Goal: Information Seeking & Learning: Find specific fact

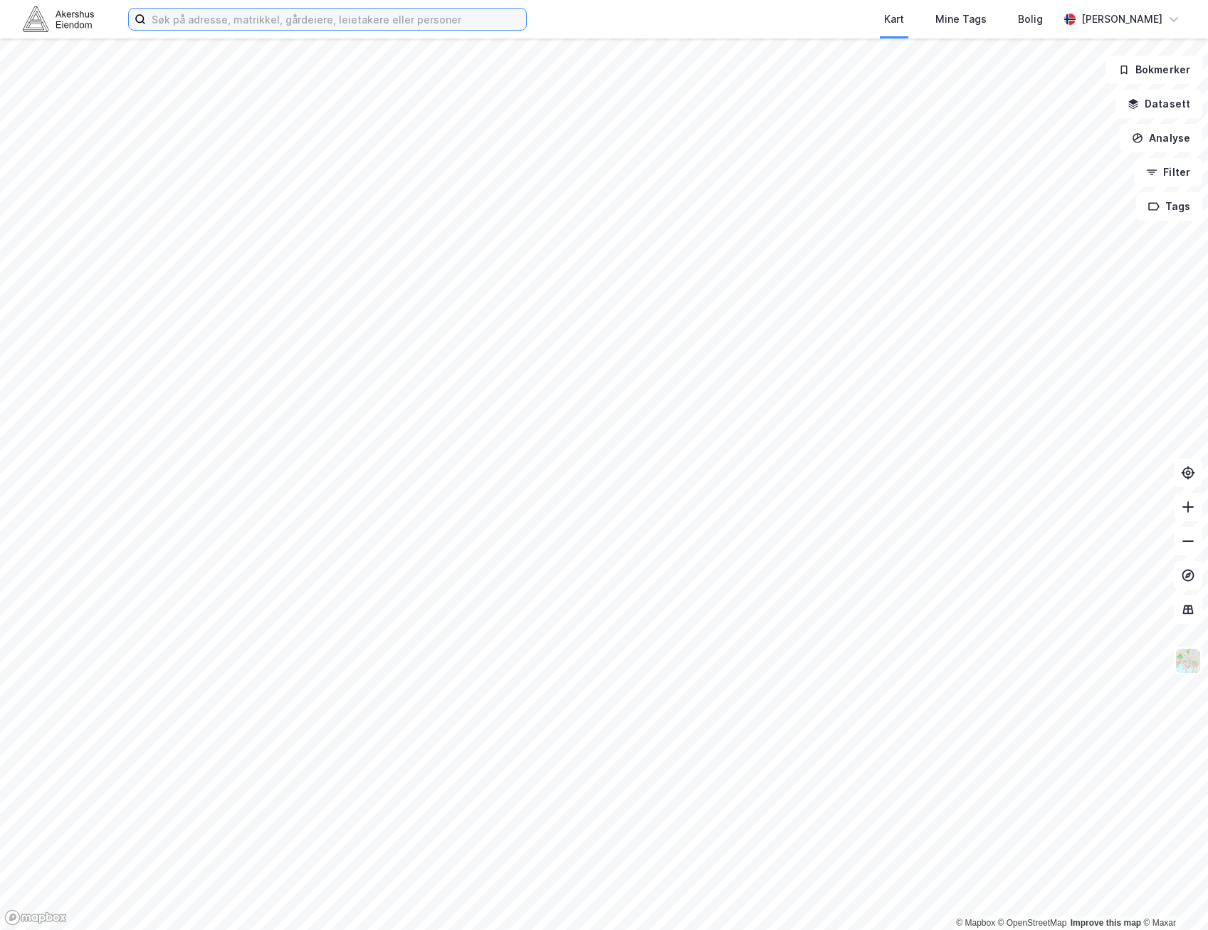
click at [444, 10] on input at bounding box center [336, 19] width 380 height 21
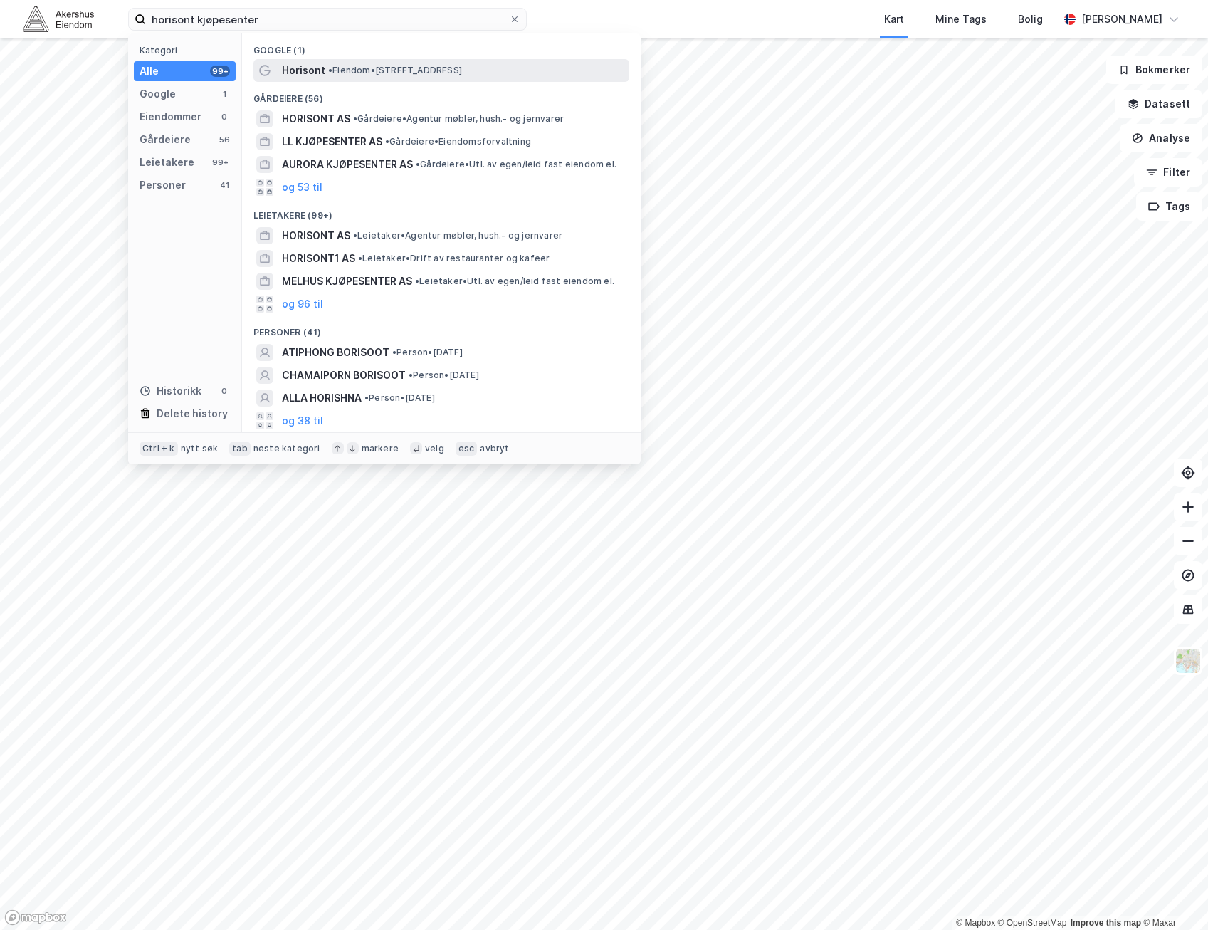
click at [462, 70] on span "• Eiendom • [STREET_ADDRESS]" at bounding box center [395, 70] width 134 height 11
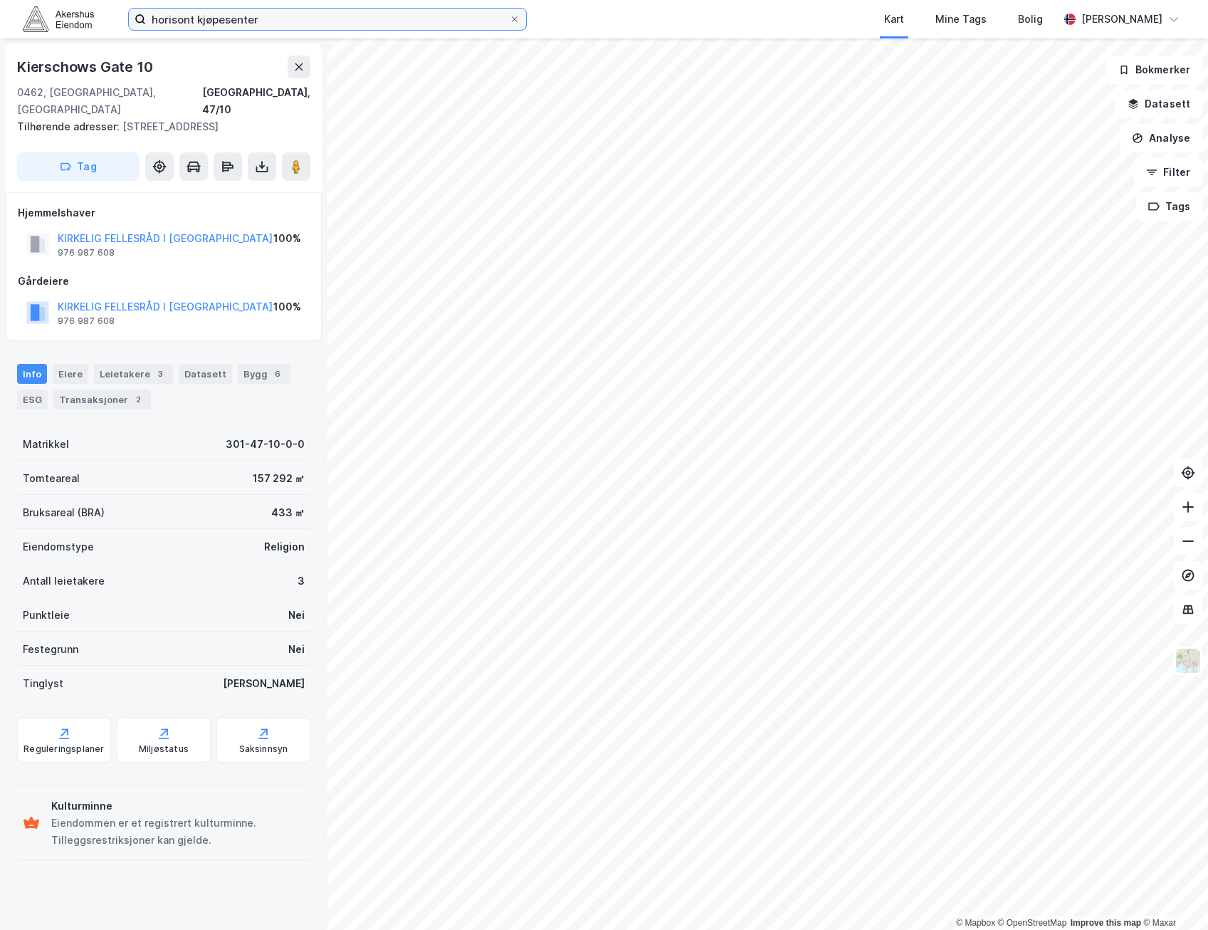
click at [382, 16] on input "horisont kjøpesenter" at bounding box center [327, 19] width 363 height 21
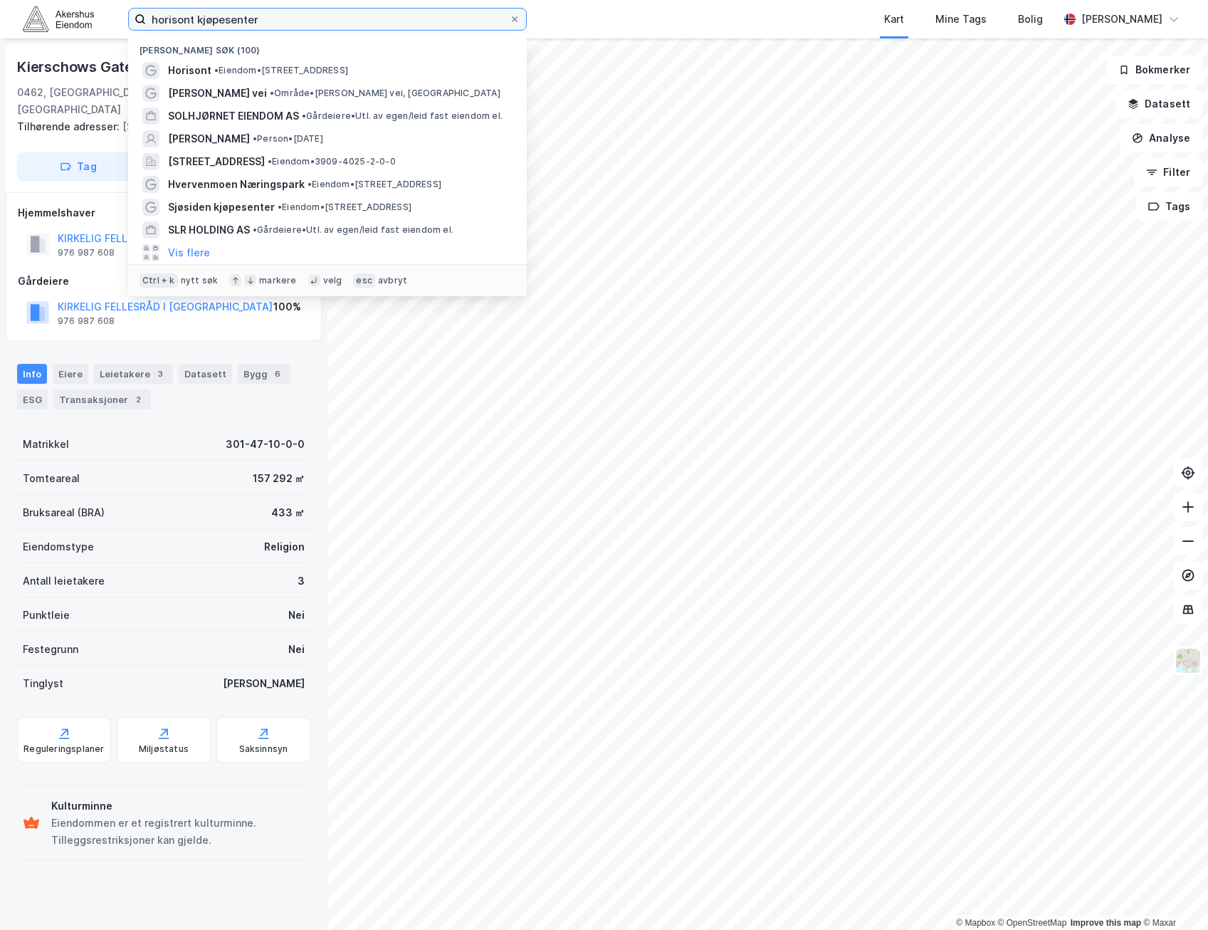
click at [382, 16] on input "horisont kjøpesenter" at bounding box center [327, 19] width 363 height 21
click at [352, 19] on input "horisont kjøpesenter" at bounding box center [327, 19] width 363 height 21
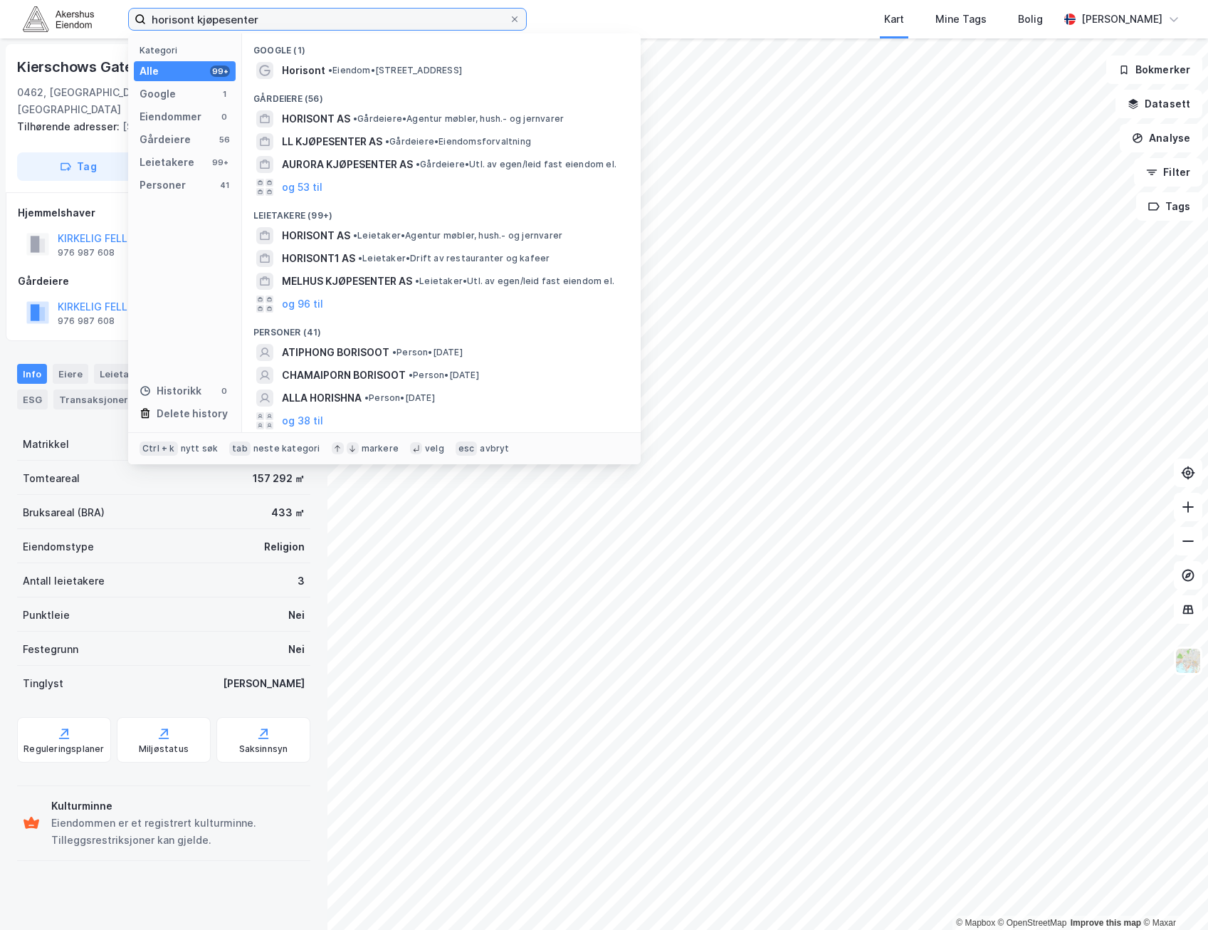
click at [261, 23] on input "horisont kjøpesenter" at bounding box center [327, 19] width 363 height 21
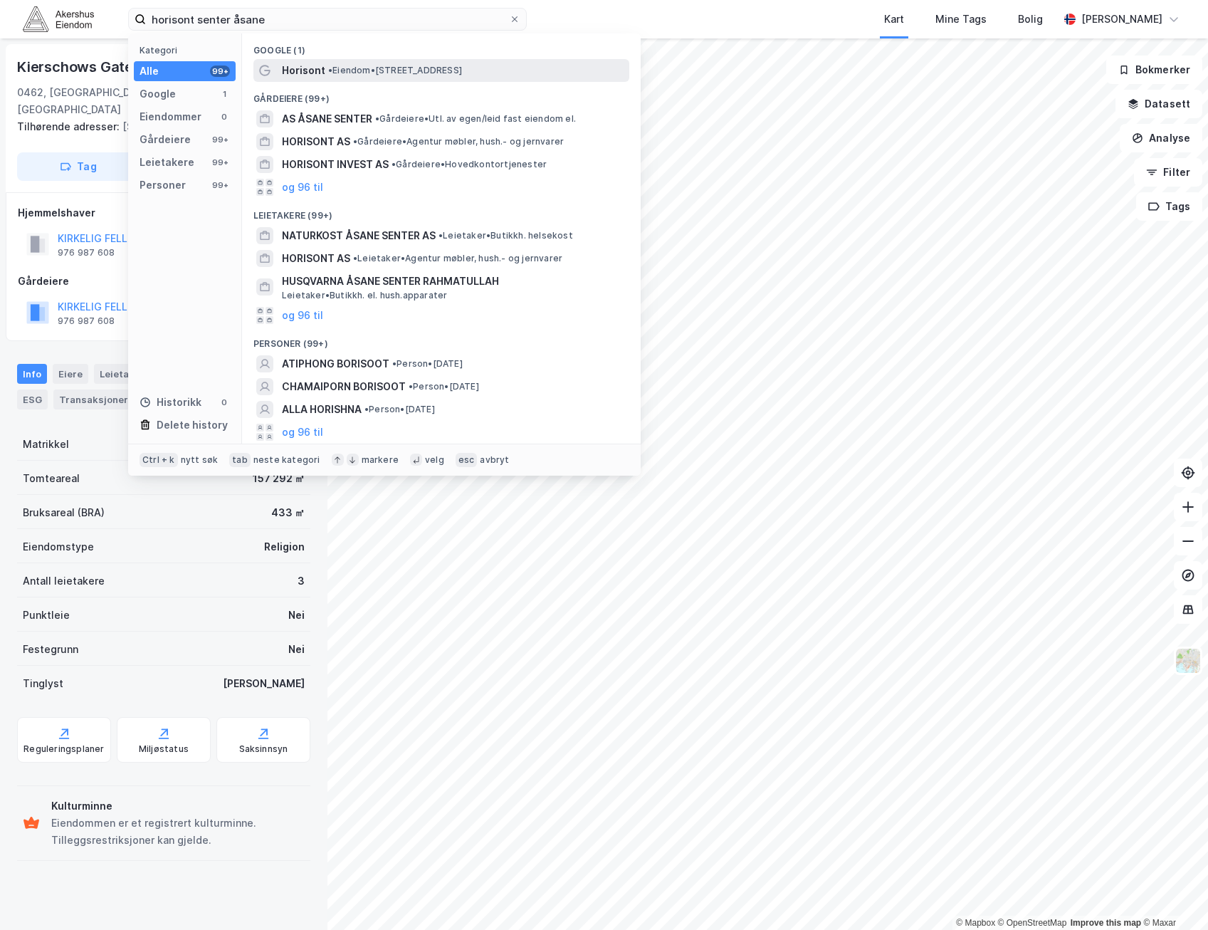
click at [462, 65] on span "• Eiendom • [STREET_ADDRESS]" at bounding box center [395, 70] width 134 height 11
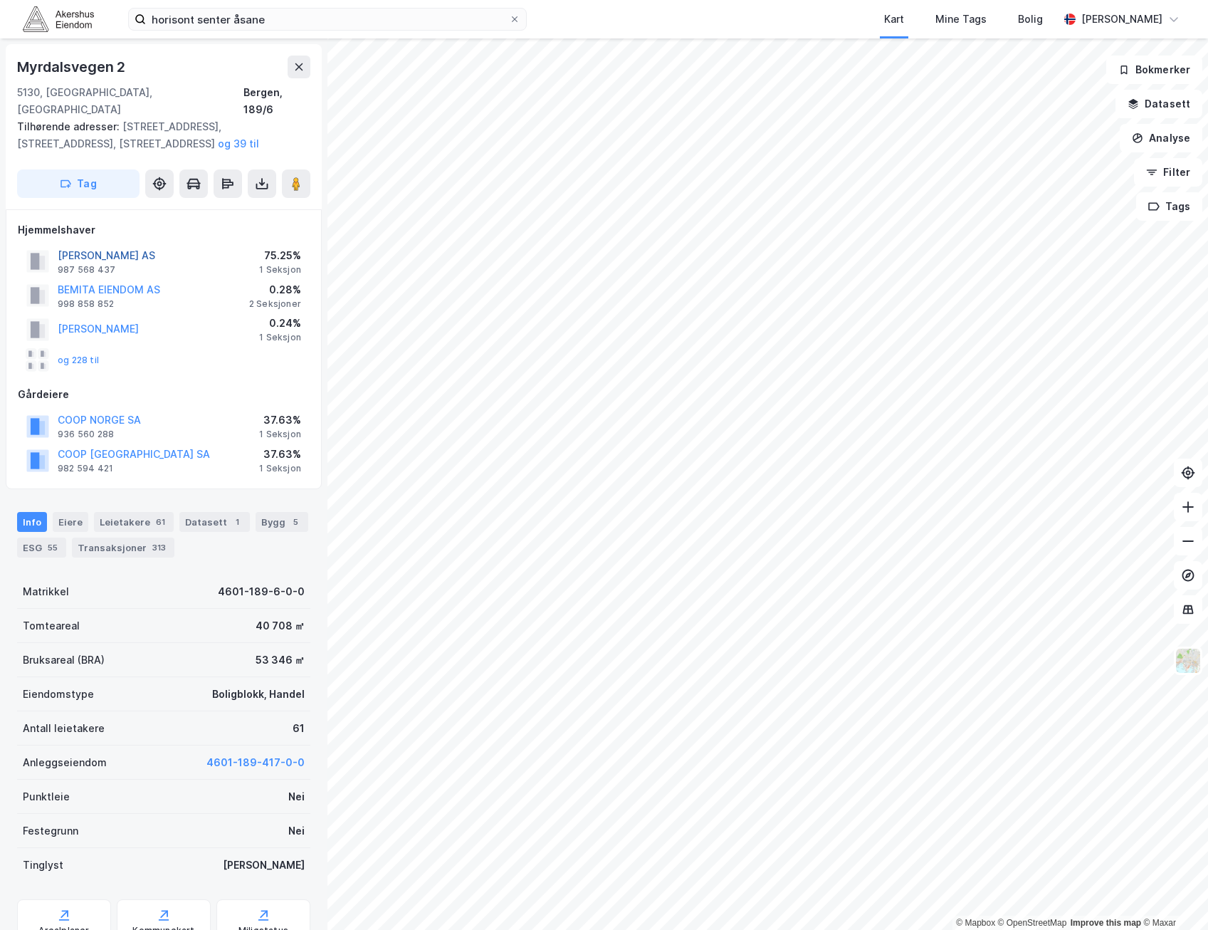
click at [0, 0] on button "[PERSON_NAME] AS" at bounding box center [0, 0] width 0 height 0
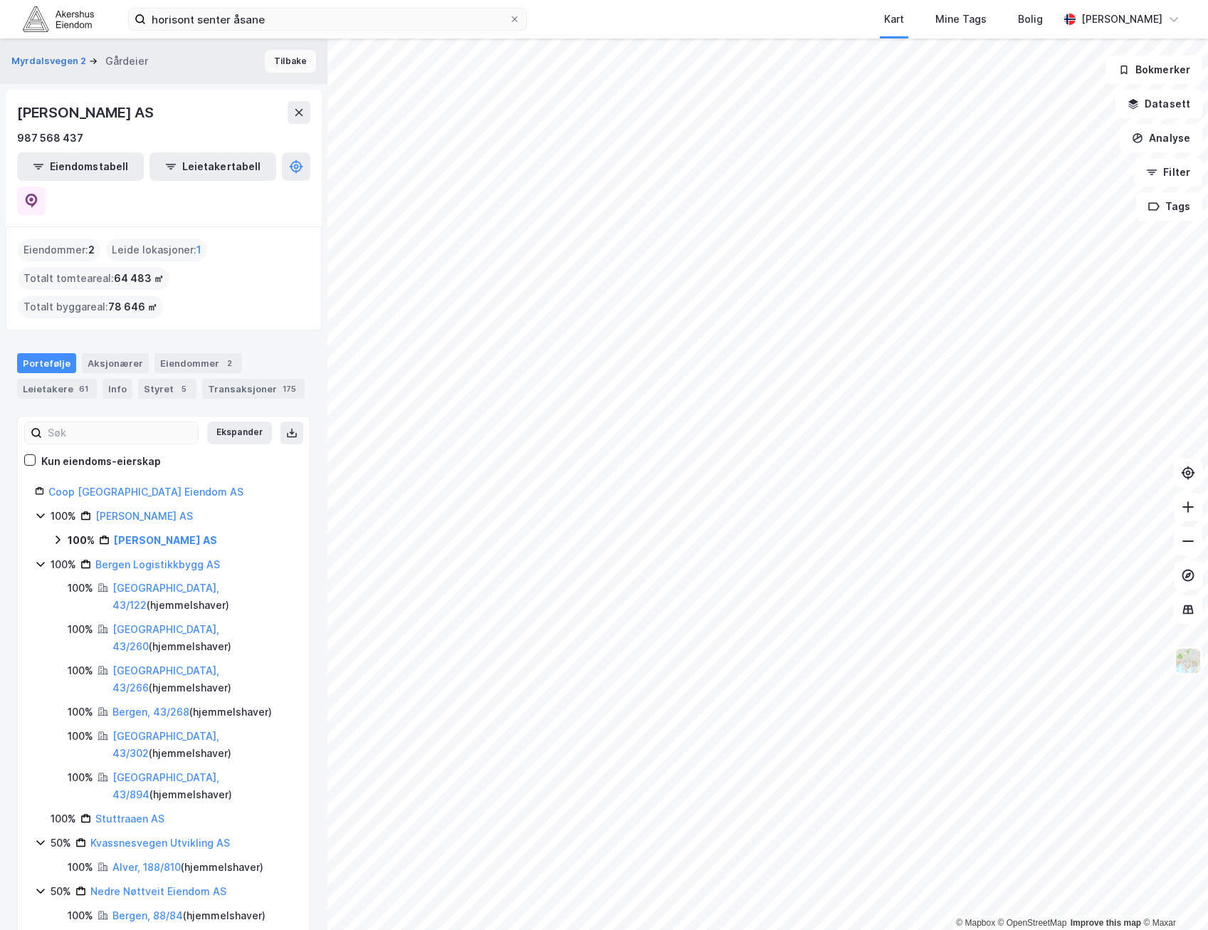
click at [293, 58] on button "Tilbake" at bounding box center [290, 61] width 51 height 23
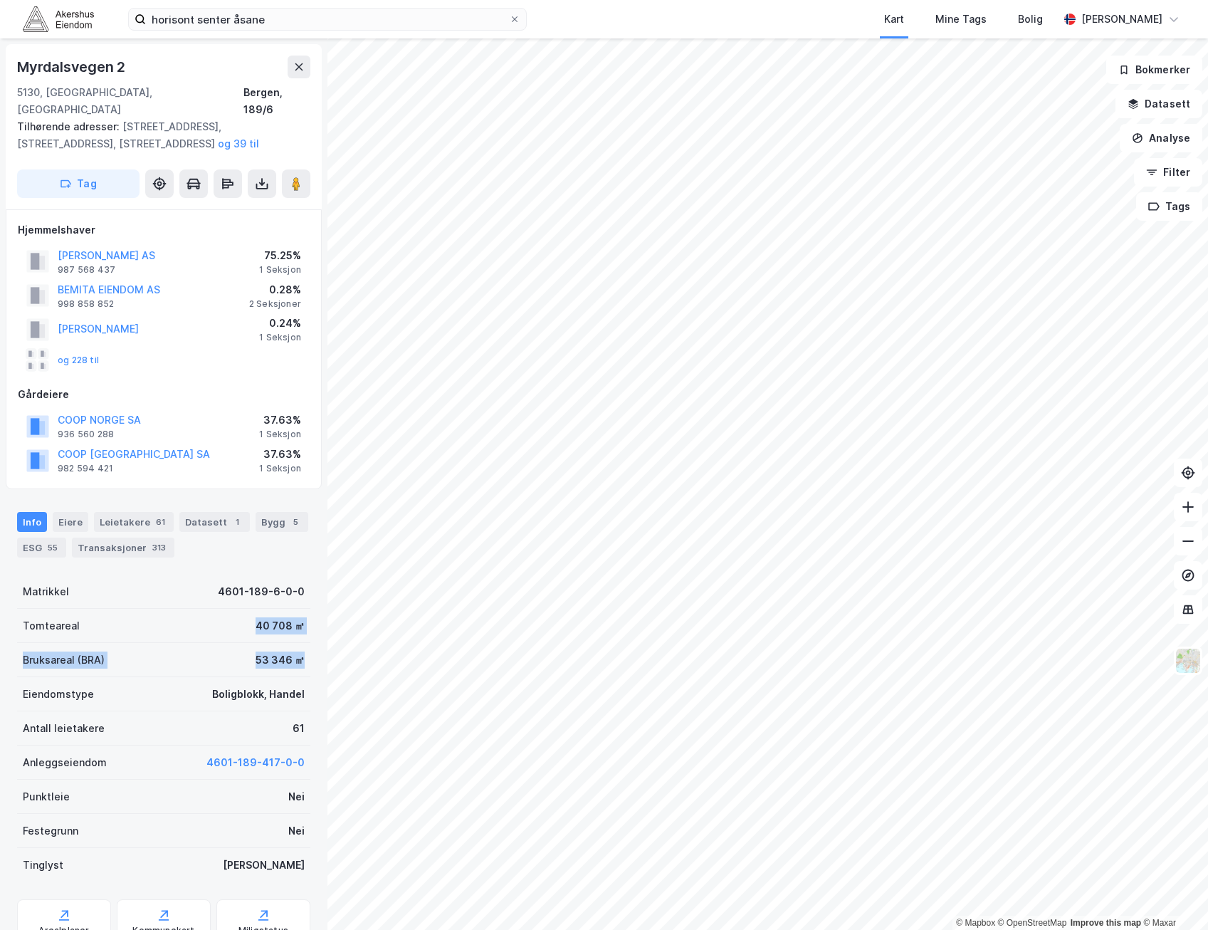
drag, startPoint x: 300, startPoint y: 641, endPoint x: 206, endPoint y: 597, distance: 103.9
click at [206, 597] on div "[STREET_ADDRESS] Tilhørende adresser: [STREET_ADDRESS], [STREET_ADDRESS], [STRE…" at bounding box center [164, 484] width 328 height 892
click at [206, 609] on div "Tomteareal 40 708 ㎡" at bounding box center [163, 626] width 293 height 34
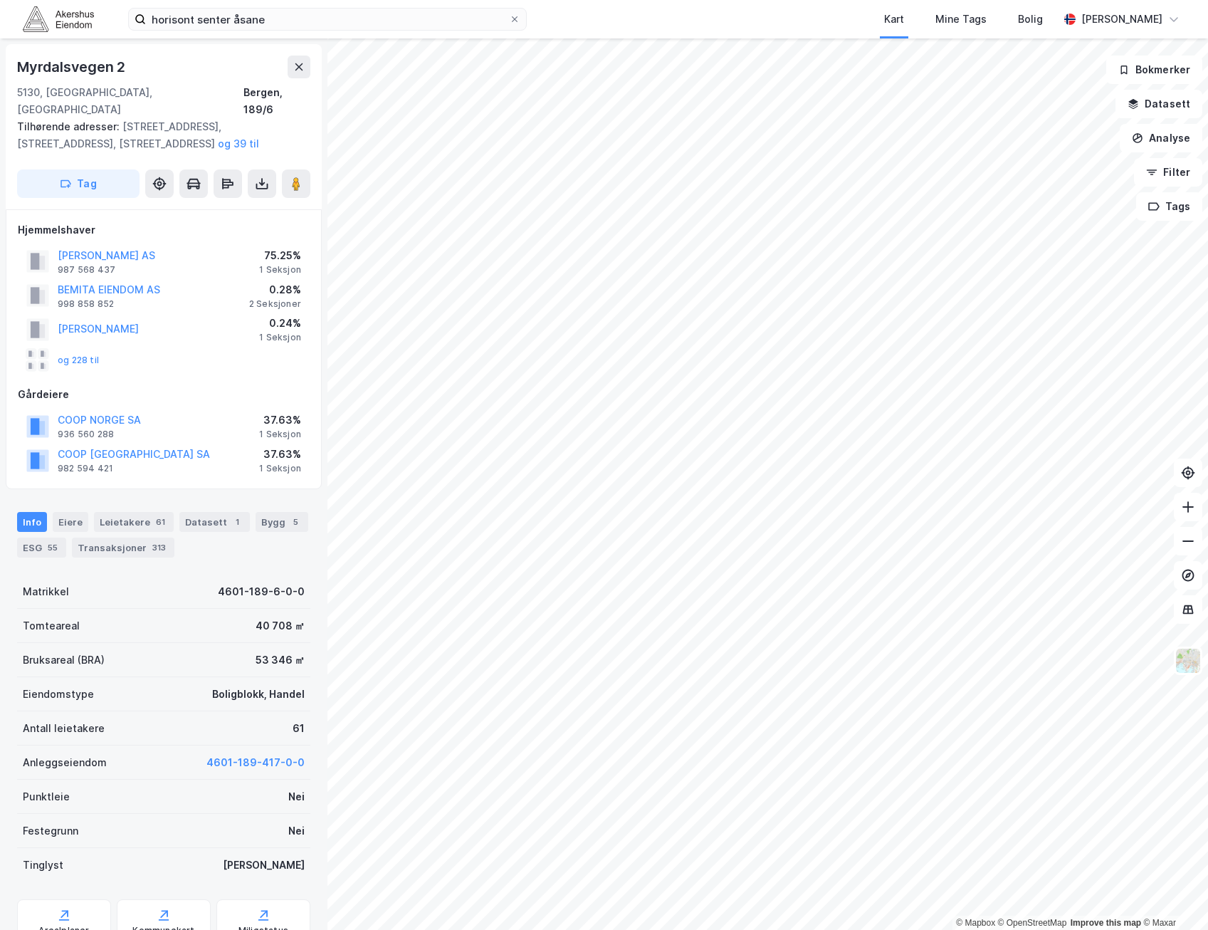
click at [257, 652] on div "53 346 ㎡" at bounding box center [280, 660] width 49 height 17
click at [0, 0] on button "[PERSON_NAME] AS" at bounding box center [0, 0] width 0 height 0
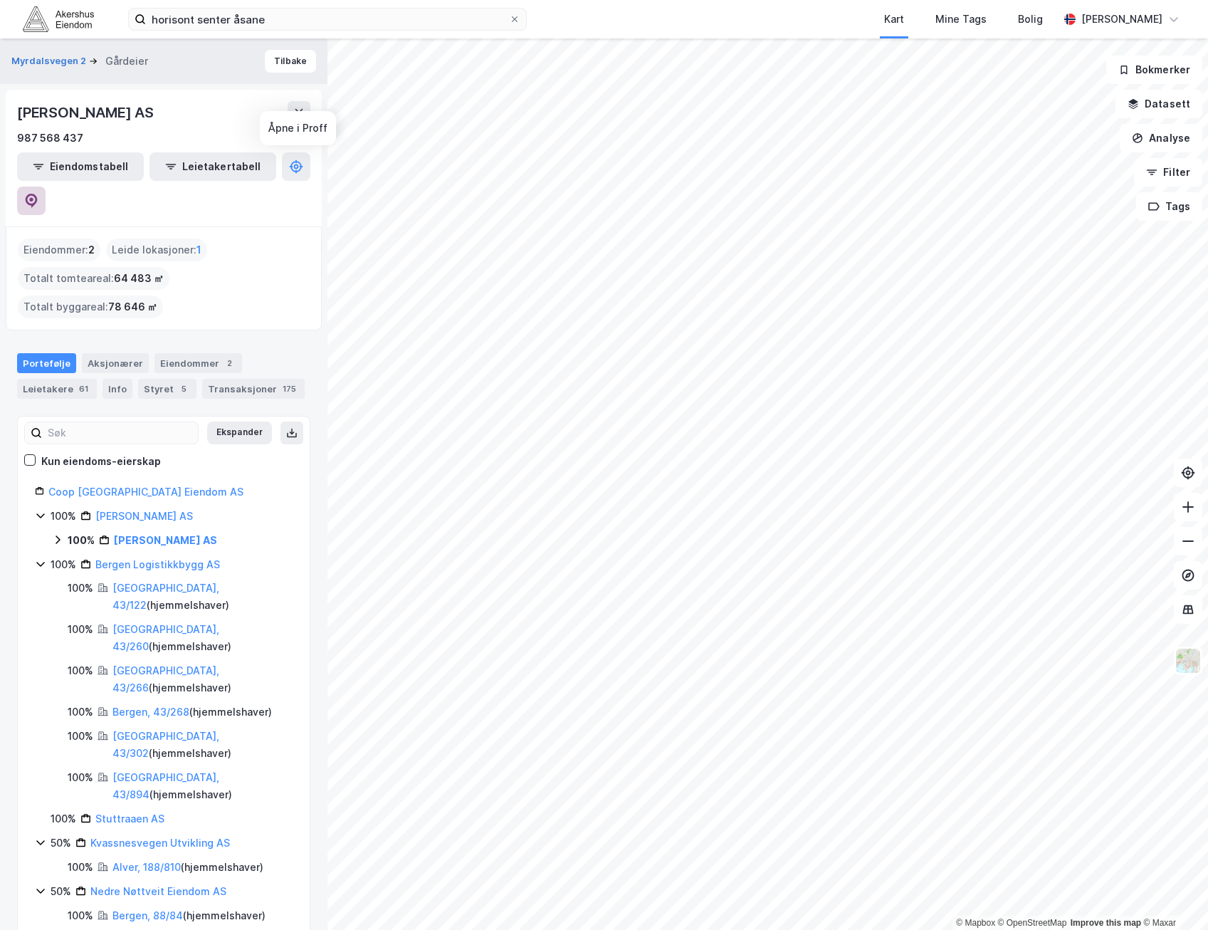
click at [38, 194] on icon at bounding box center [31, 201] width 14 height 14
click at [278, 55] on button "Tilbake" at bounding box center [290, 61] width 51 height 23
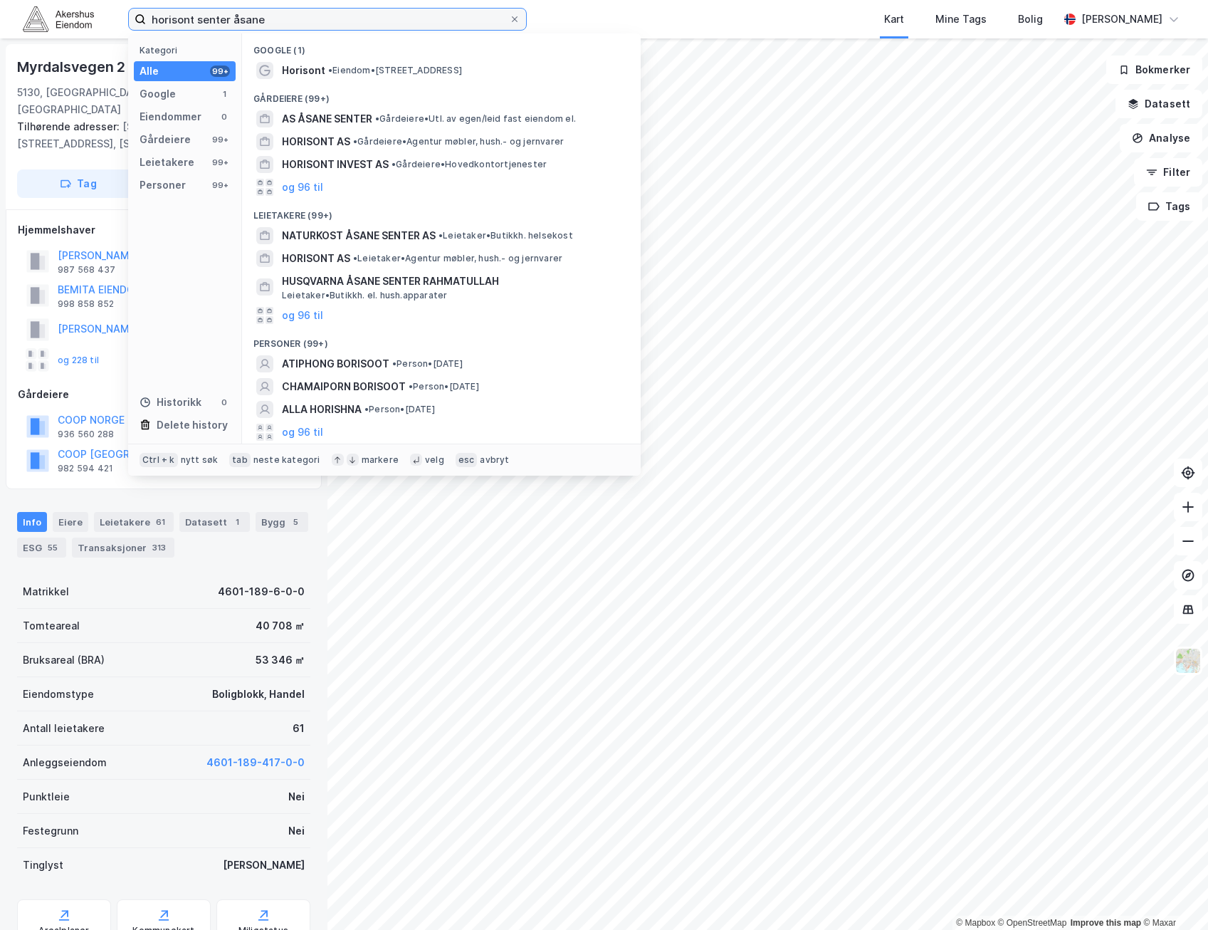
drag, startPoint x: 304, startPoint y: 18, endPoint x: -4, endPoint y: 35, distance: 308.1
click at [0, 35] on html "horisont senter åsane Kategori Alle 99+ Google 1 Eiendommer 0 Gårdeiere 99+ Lei…" at bounding box center [604, 465] width 1208 height 930
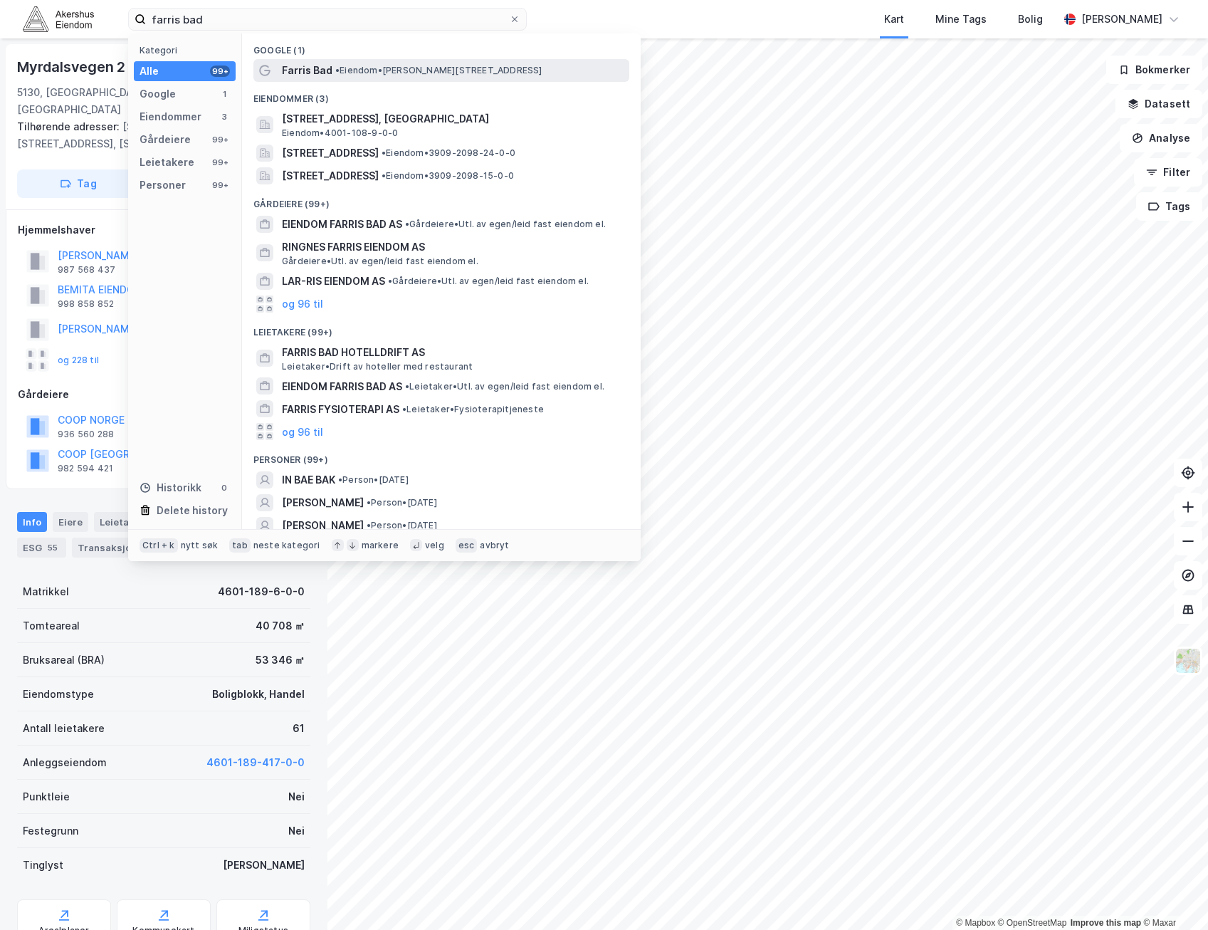
click at [401, 72] on span "• Eiendom • [PERSON_NAME][STREET_ADDRESS]" at bounding box center [438, 70] width 207 height 11
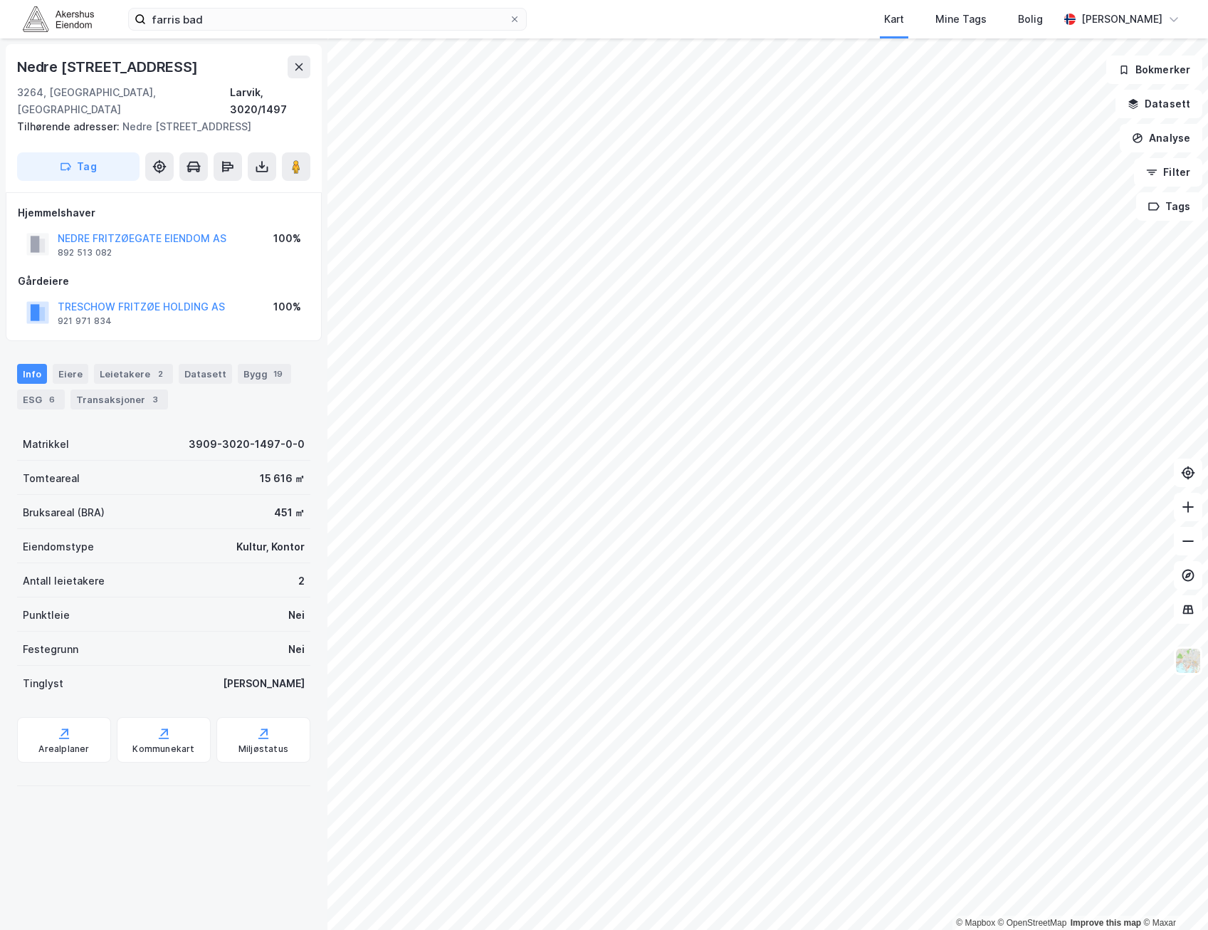
click at [291, 230] on div "100%" at bounding box center [287, 238] width 28 height 17
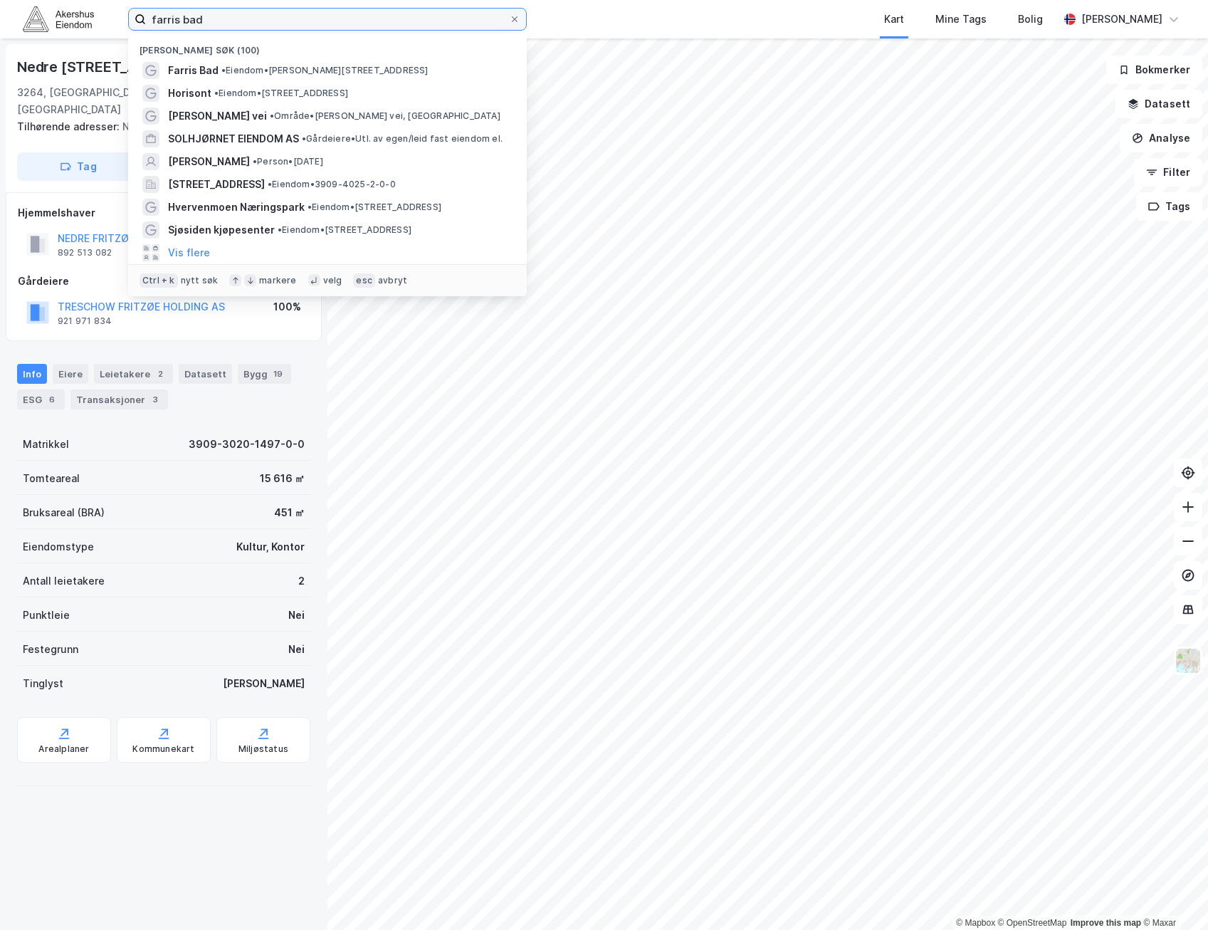
drag, startPoint x: 239, startPoint y: 19, endPoint x: -4, endPoint y: 18, distance: 242.1
click at [0, 18] on html "farris bad Nylige søk (100) Farris Bad • Eiendom • [STREET_ADDRESS] • Eiendom •…" at bounding box center [604, 465] width 1208 height 930
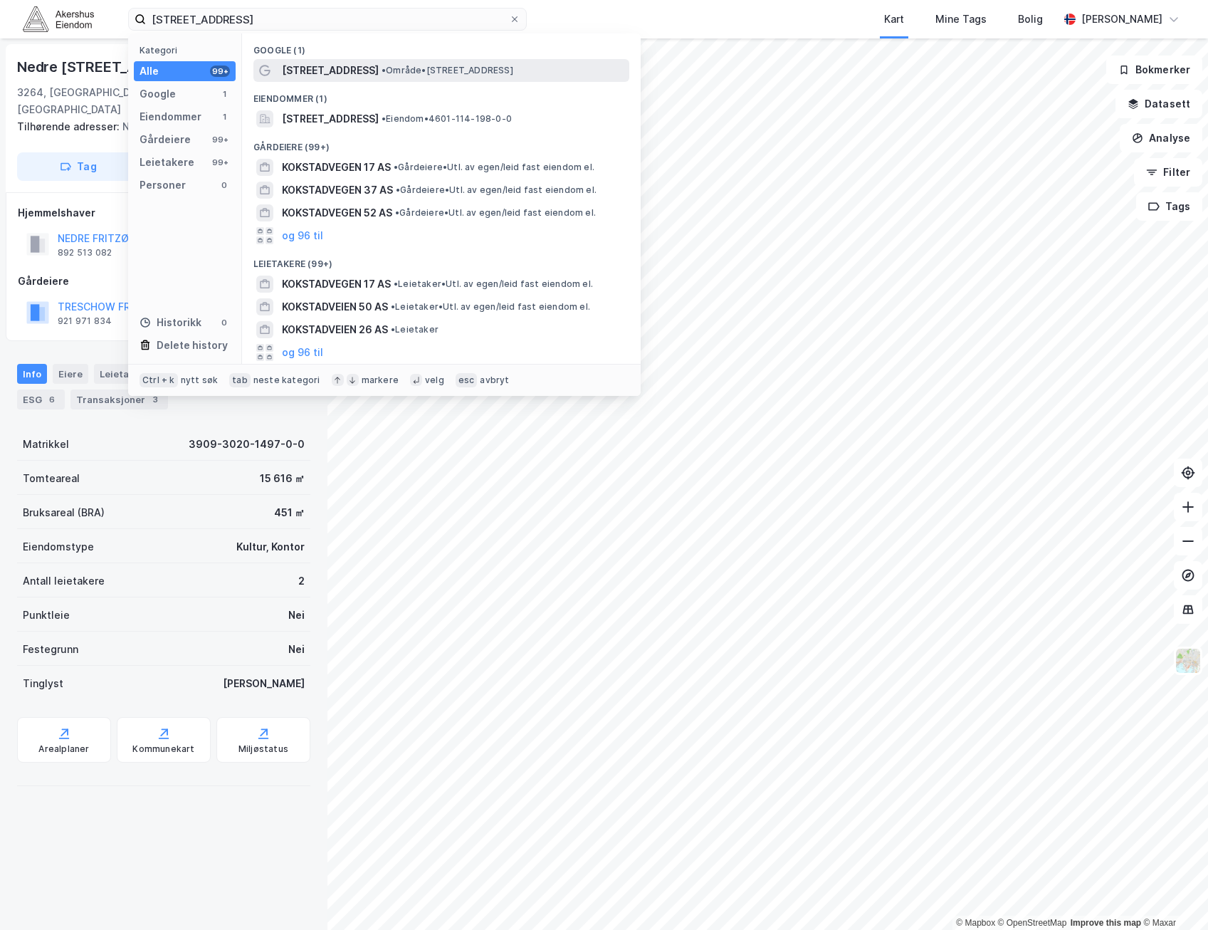
click at [334, 59] on div "[STREET_ADDRESS] • Område • [STREET_ADDRESS]" at bounding box center [442, 70] width 376 height 23
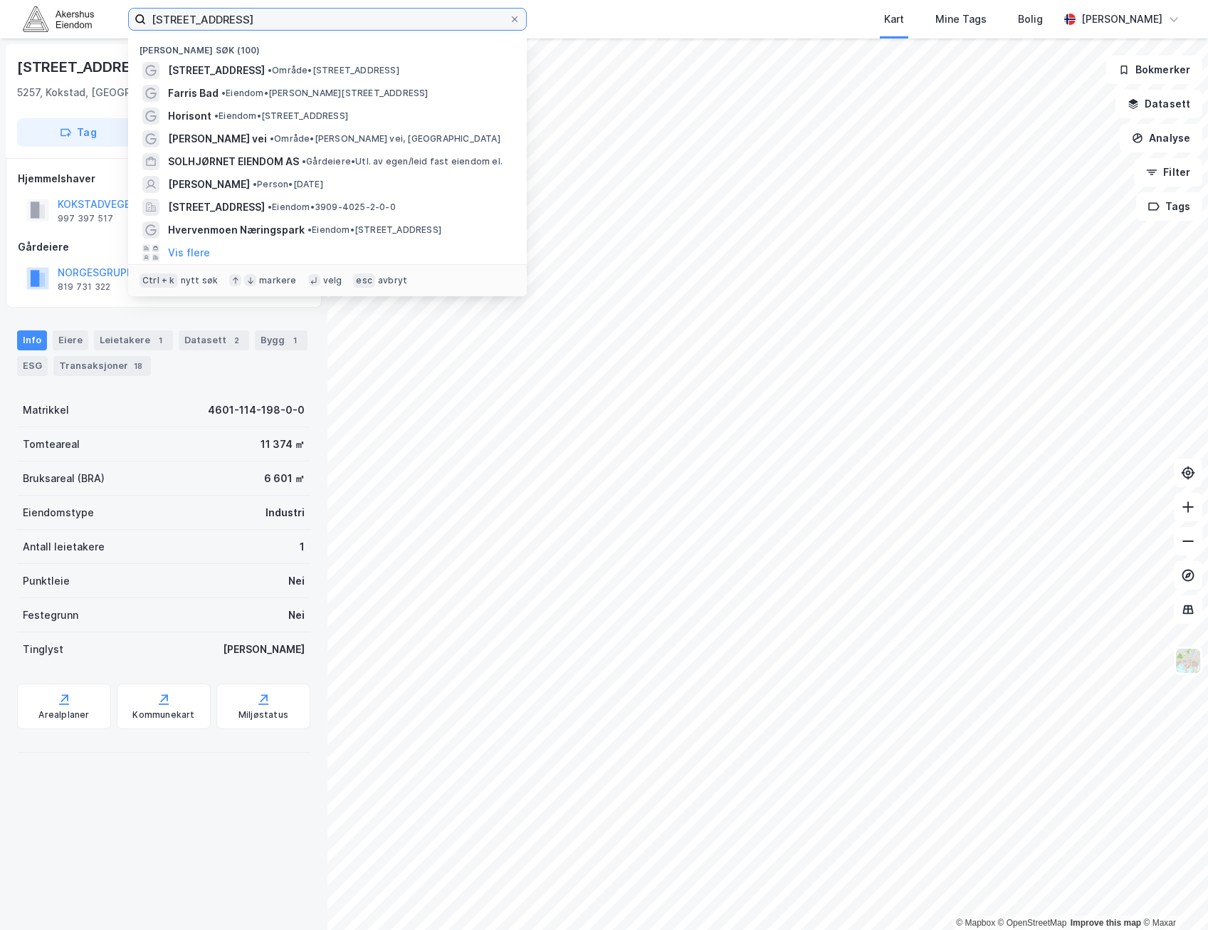
drag, startPoint x: 311, startPoint y: 19, endPoint x: -4, endPoint y: 14, distance: 314.8
click at [0, 14] on html "kokstadvegen 17 Nylige søk (100) [STREET_ADDRESS] • Område • [STREET_ADDRESS] B…" at bounding box center [604, 465] width 1208 height 930
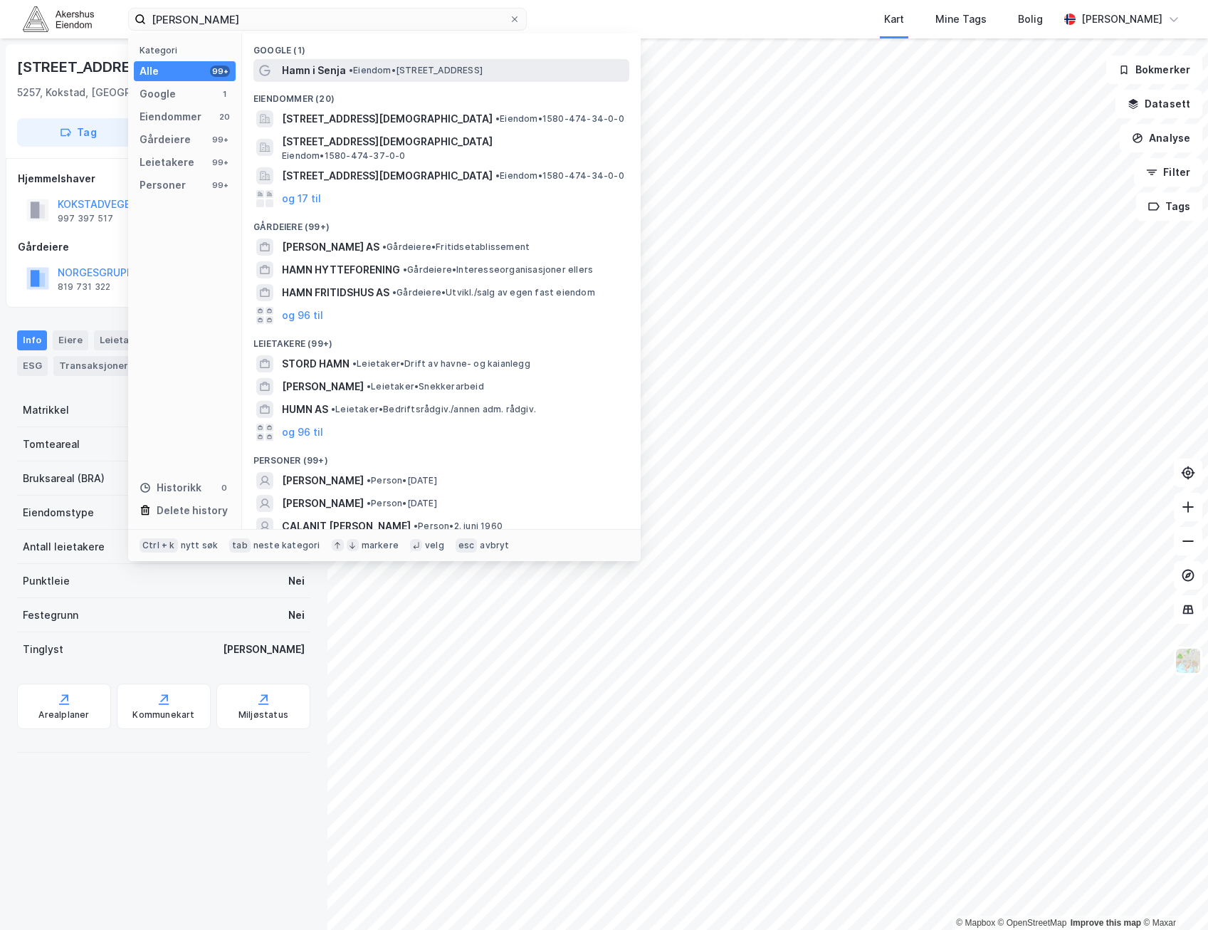
click at [419, 72] on span "• Eiendom • [STREET_ADDRESS]" at bounding box center [416, 70] width 134 height 11
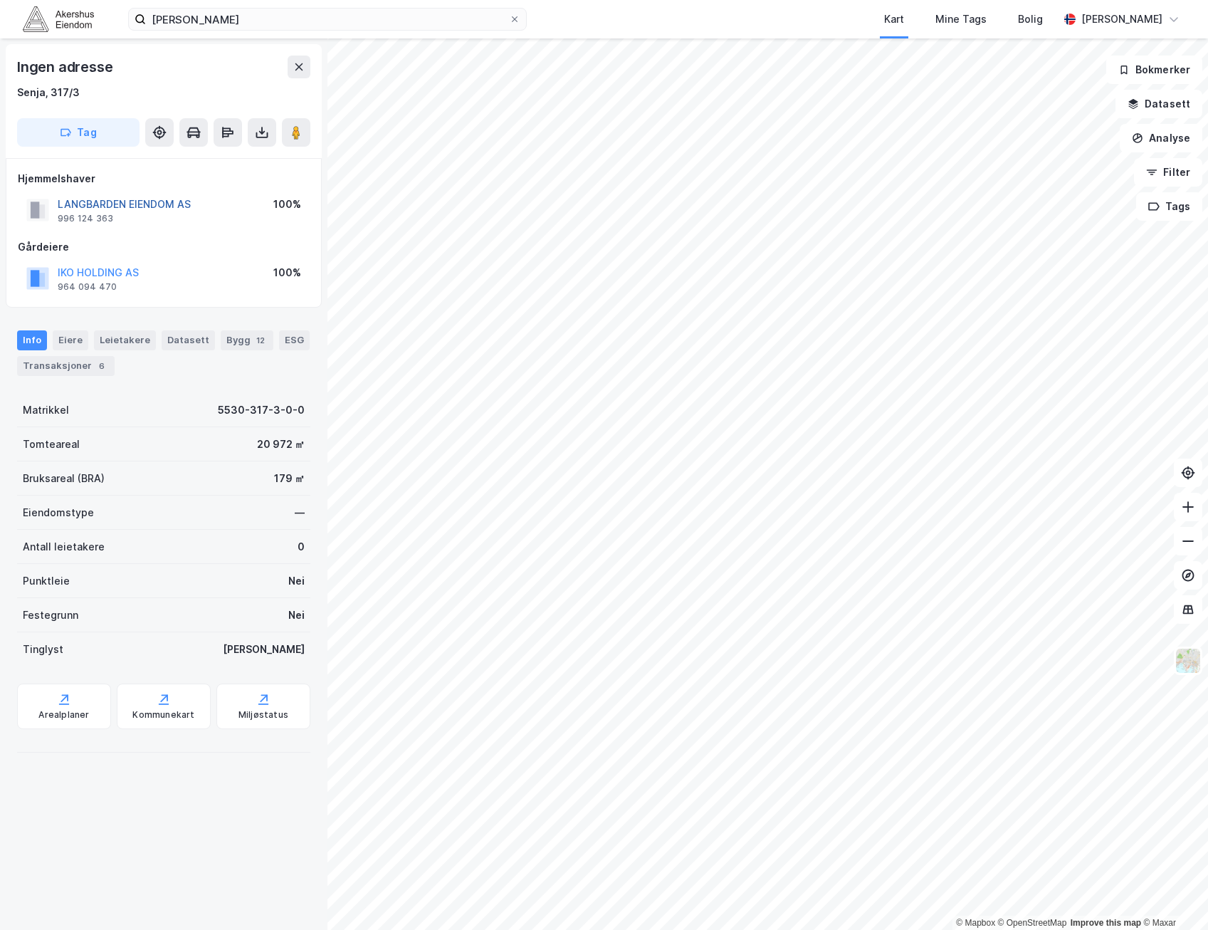
click at [0, 0] on button "LANGBARDEN EIENDOM AS" at bounding box center [0, 0] width 0 height 0
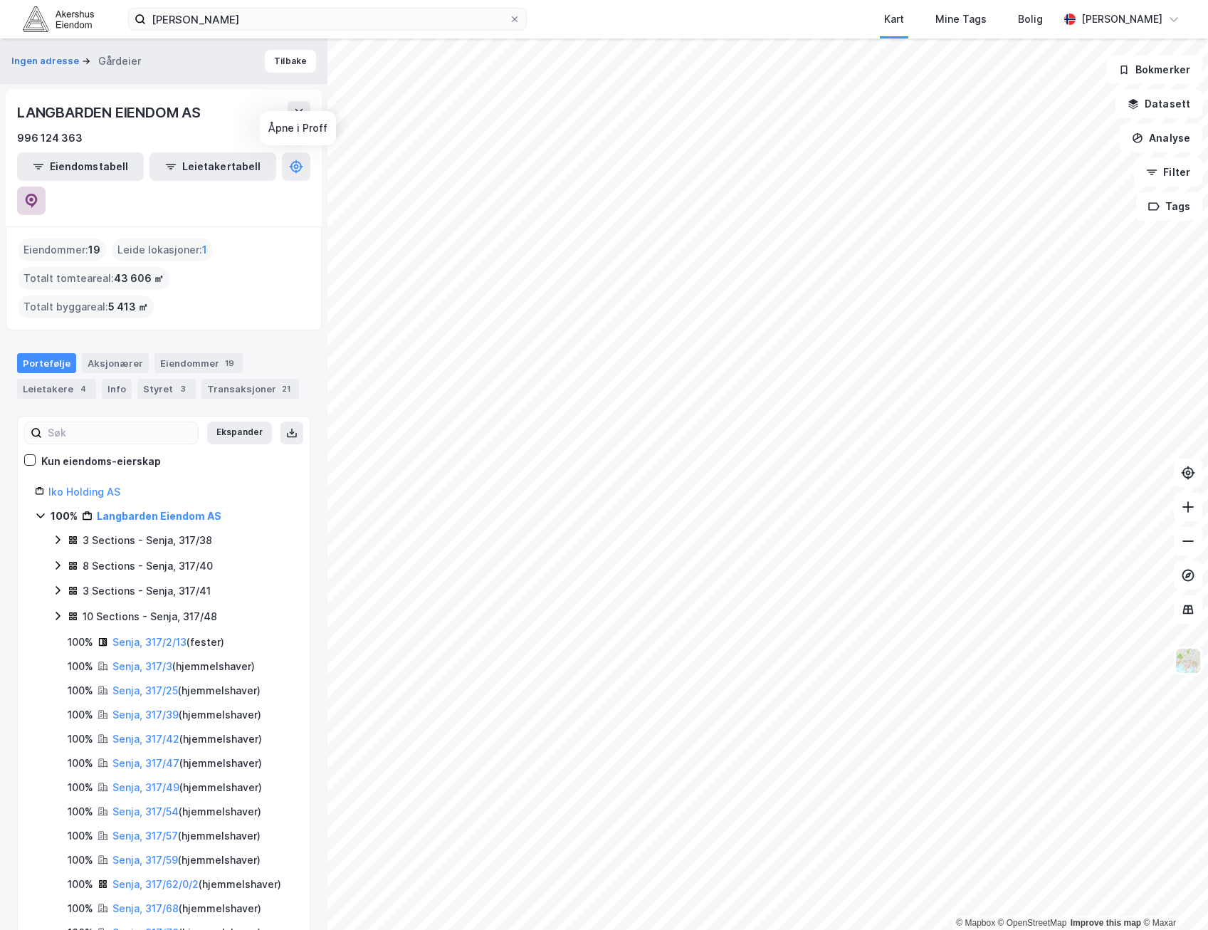
click at [33, 197] on icon at bounding box center [31, 199] width 4 height 4
click at [272, 61] on button "Tilbake" at bounding box center [290, 61] width 51 height 23
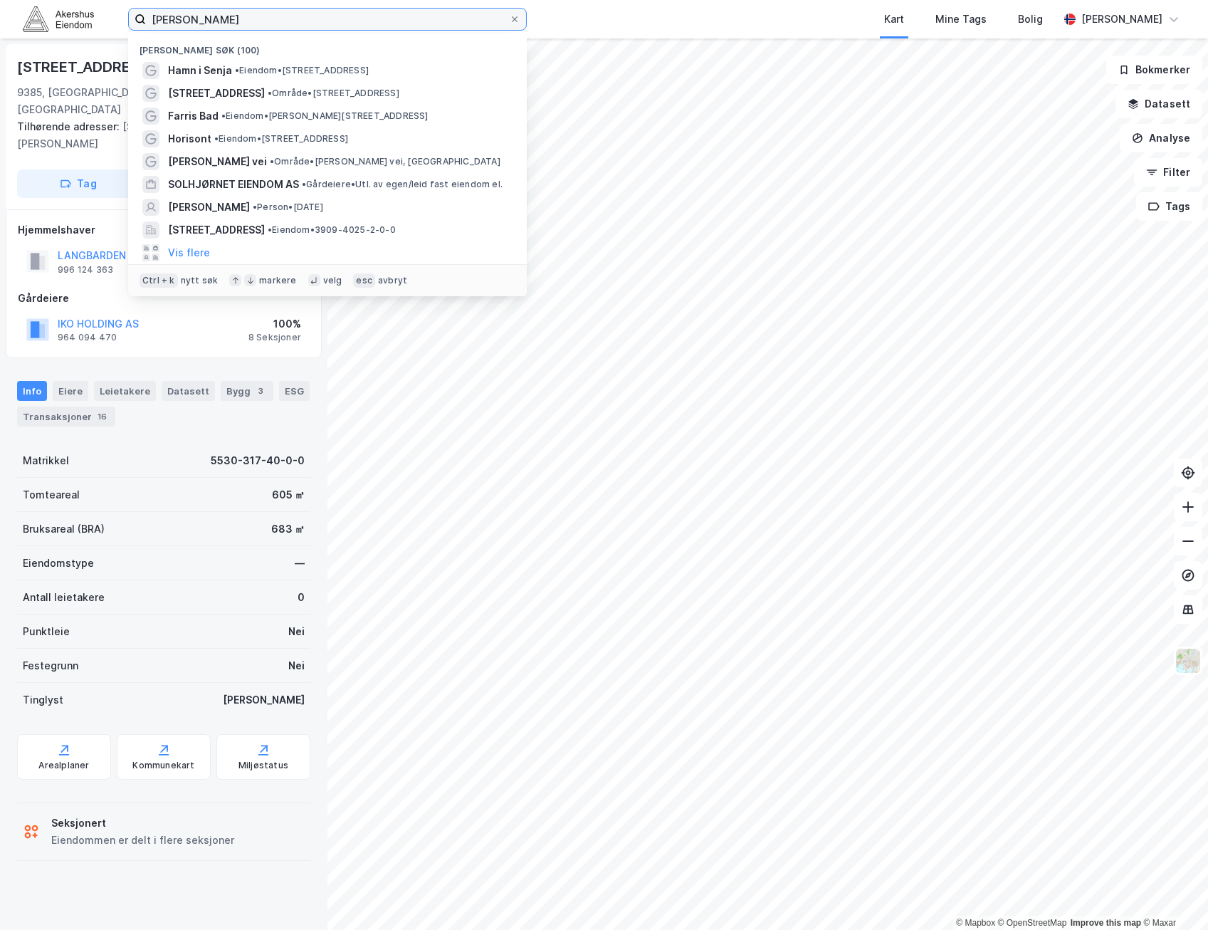
drag, startPoint x: 224, startPoint y: 20, endPoint x: -4, endPoint y: 6, distance: 228.3
click at [0, 6] on html "[PERSON_NAME] søk (100) Hamn i Senja • Eiendom • [STREET_ADDRESS] • Område • [S…" at bounding box center [604, 465] width 1208 height 930
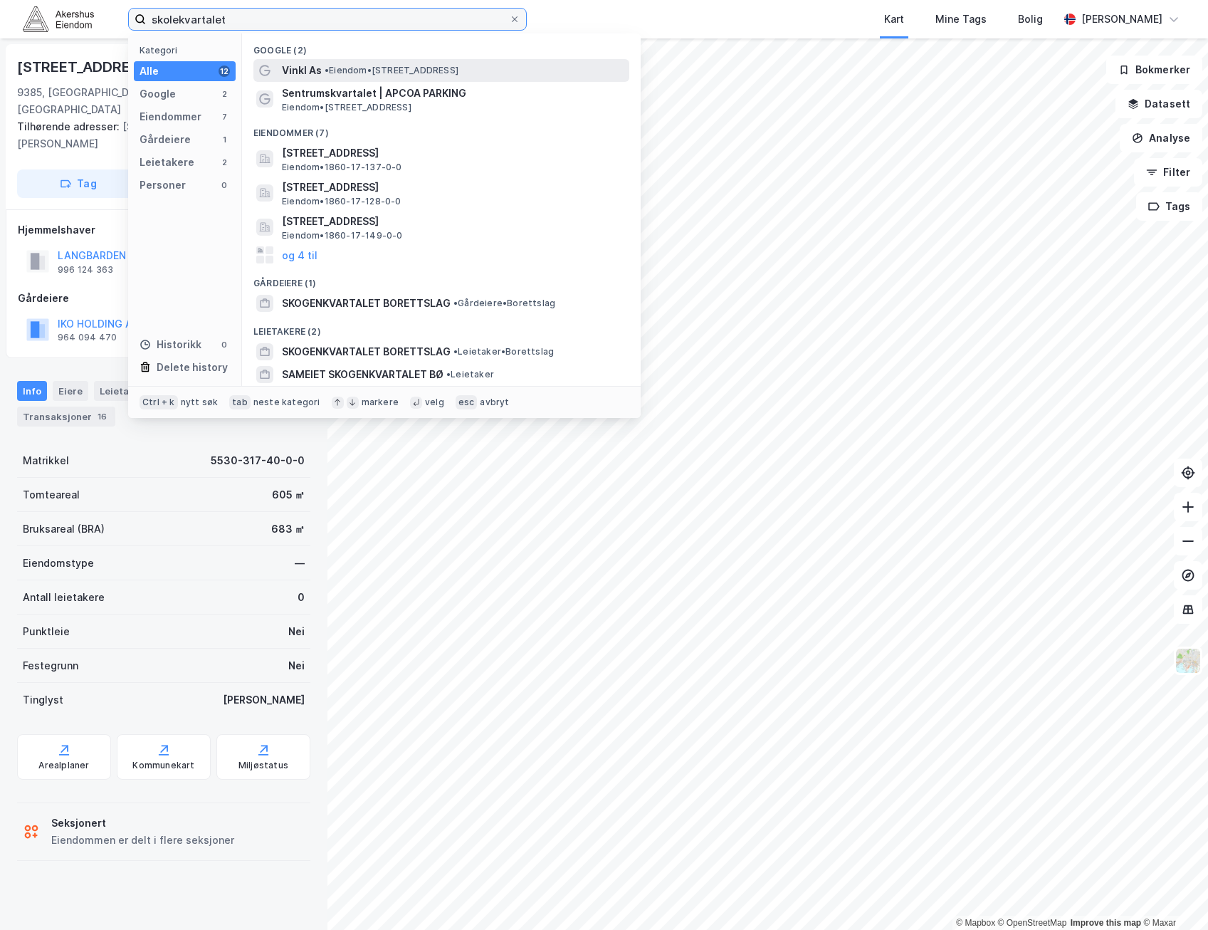
type input "skolekvartalet"
click at [410, 73] on span "• Eiendom • [STREET_ADDRESS]" at bounding box center [392, 70] width 134 height 11
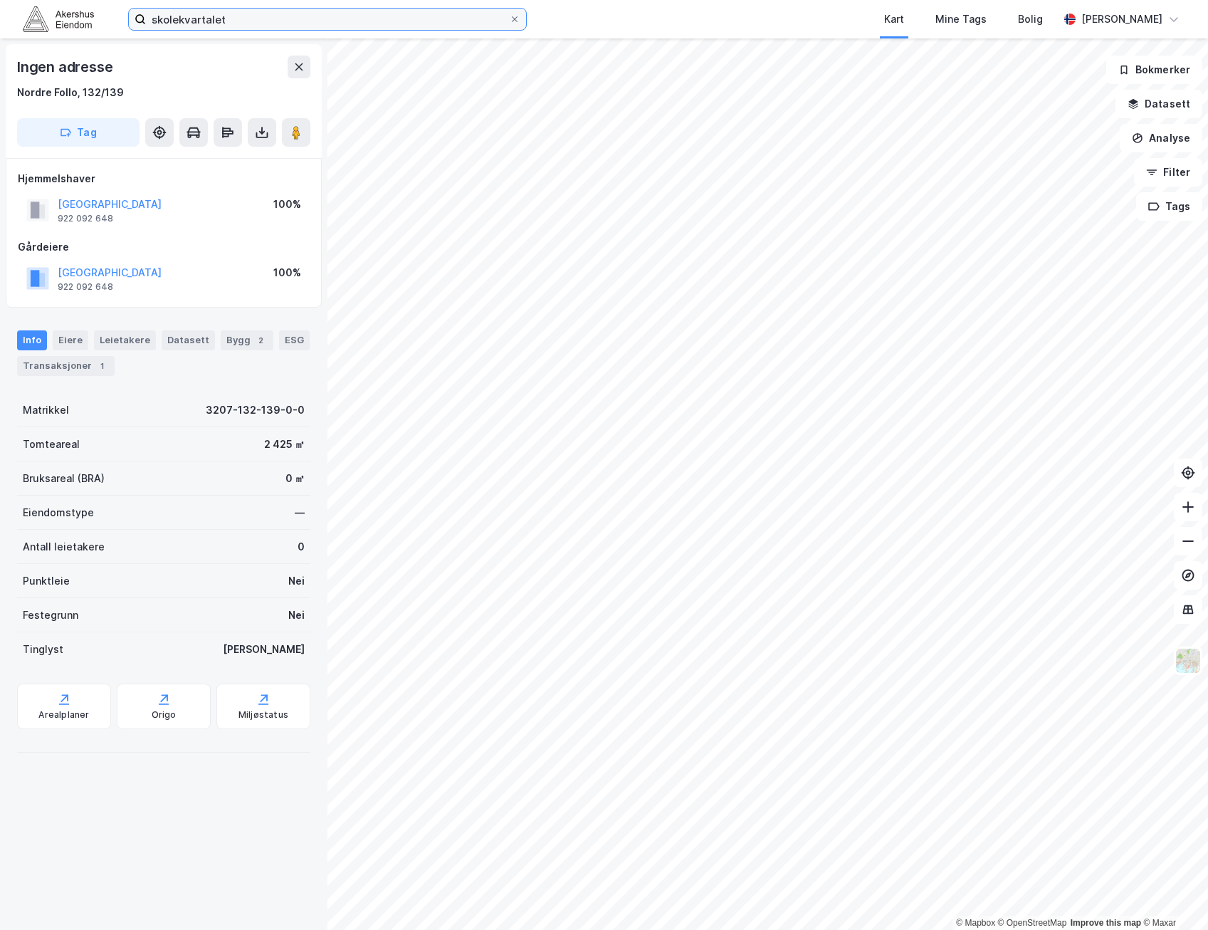
click at [337, 14] on input "skolekvartalet" at bounding box center [327, 19] width 363 height 21
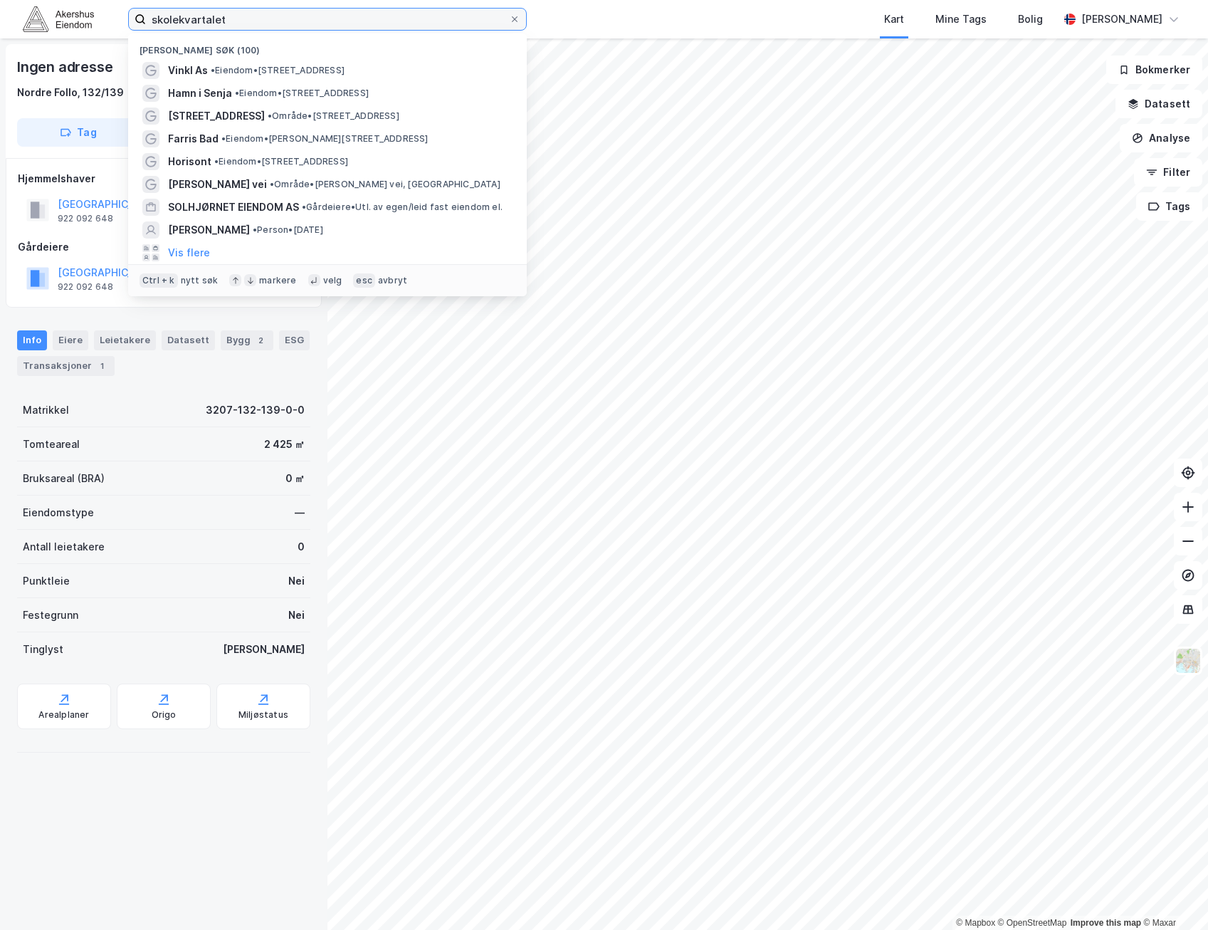
drag, startPoint x: 335, startPoint y: 16, endPoint x: -4, endPoint y: 8, distance: 339.1
click at [0, 8] on html "skolekvartalet Nylige søk (100) Vinkl As • Eiendom • [STREET_ADDRESS] Hamn i Se…" at bounding box center [604, 465] width 1208 height 930
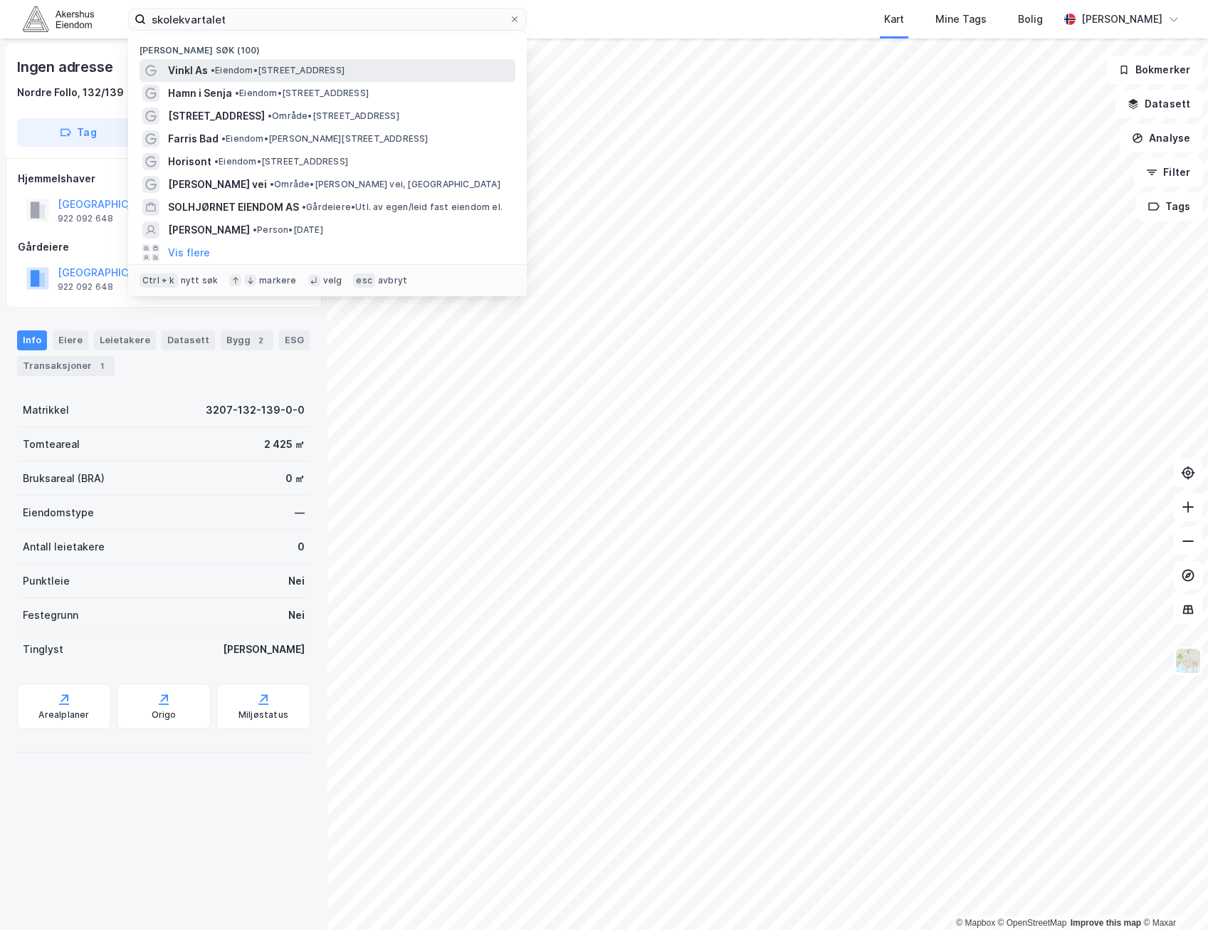
click at [313, 68] on span "• Eiendom • [STREET_ADDRESS]" at bounding box center [278, 70] width 134 height 11
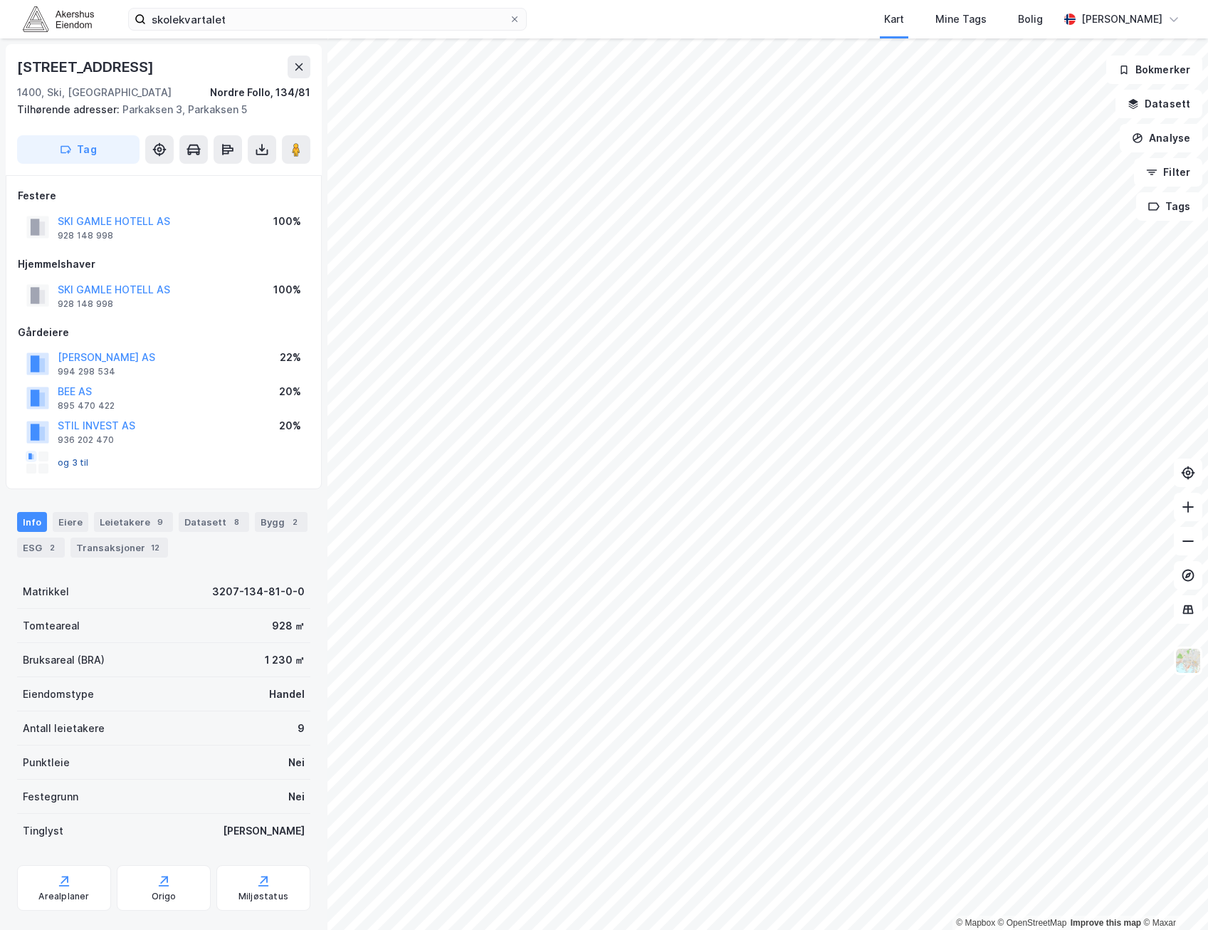
click at [0, 0] on button "og 3 til" at bounding box center [0, 0] width 0 height 0
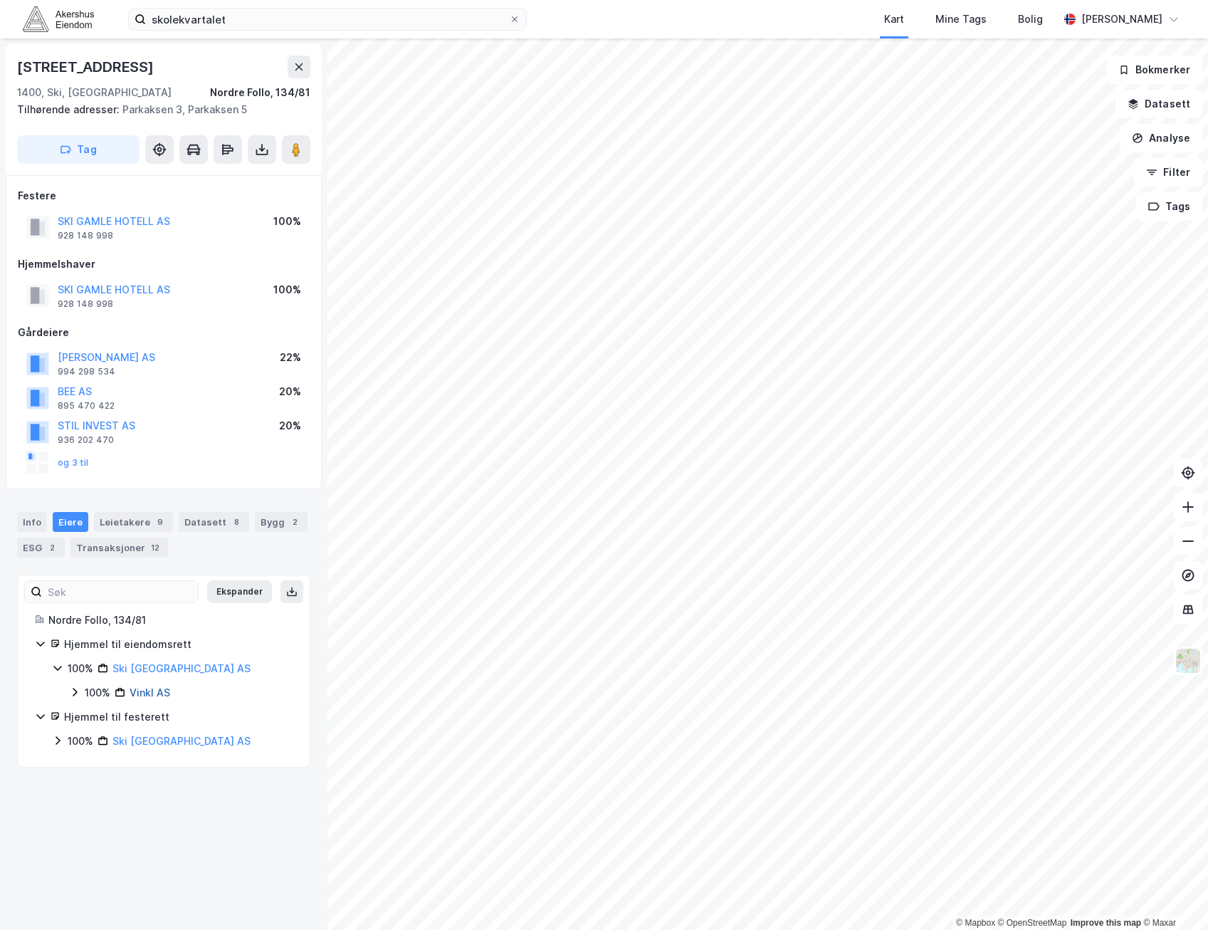
click at [155, 694] on link "Vinkl AS" at bounding box center [150, 692] width 41 height 12
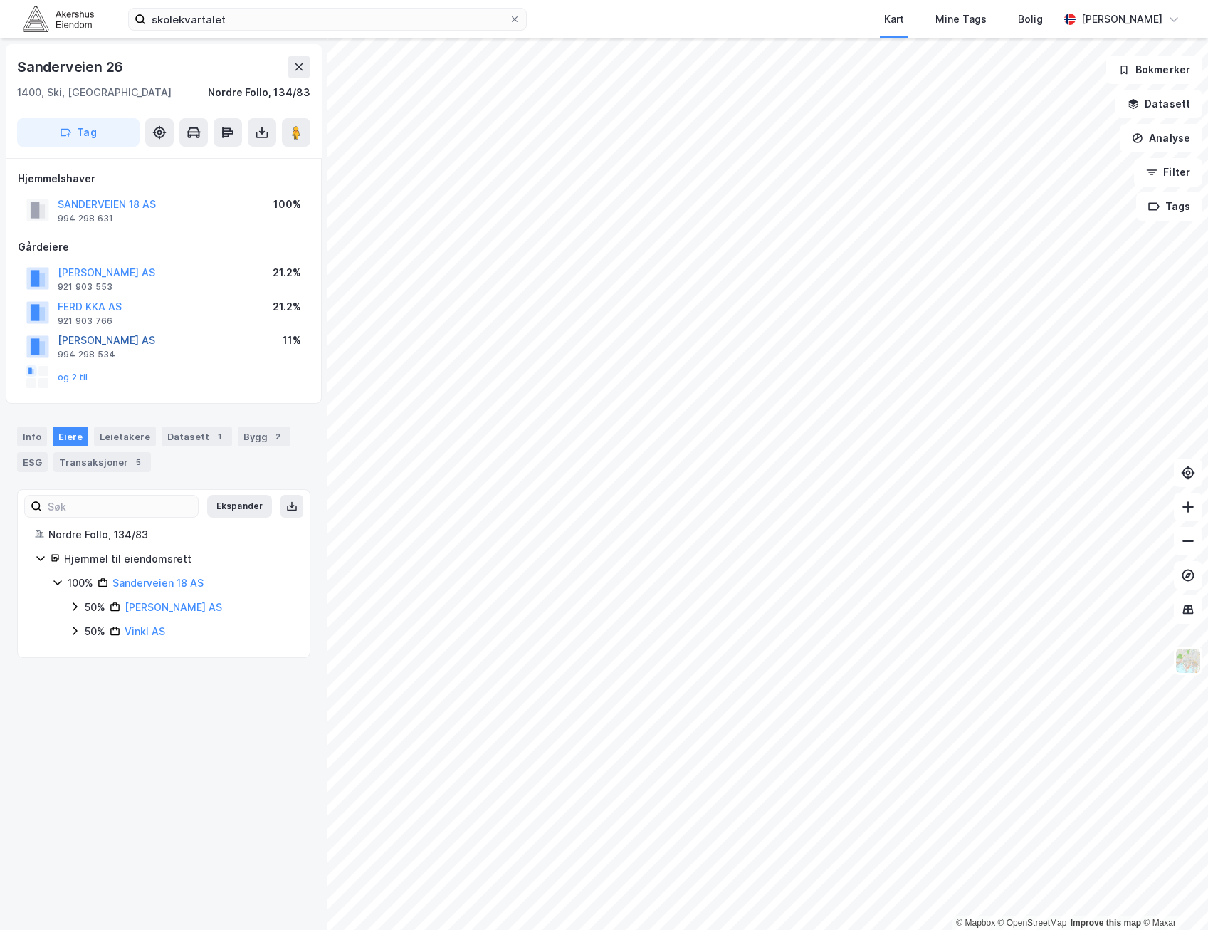
click at [0, 0] on button "[PERSON_NAME] AS" at bounding box center [0, 0] width 0 height 0
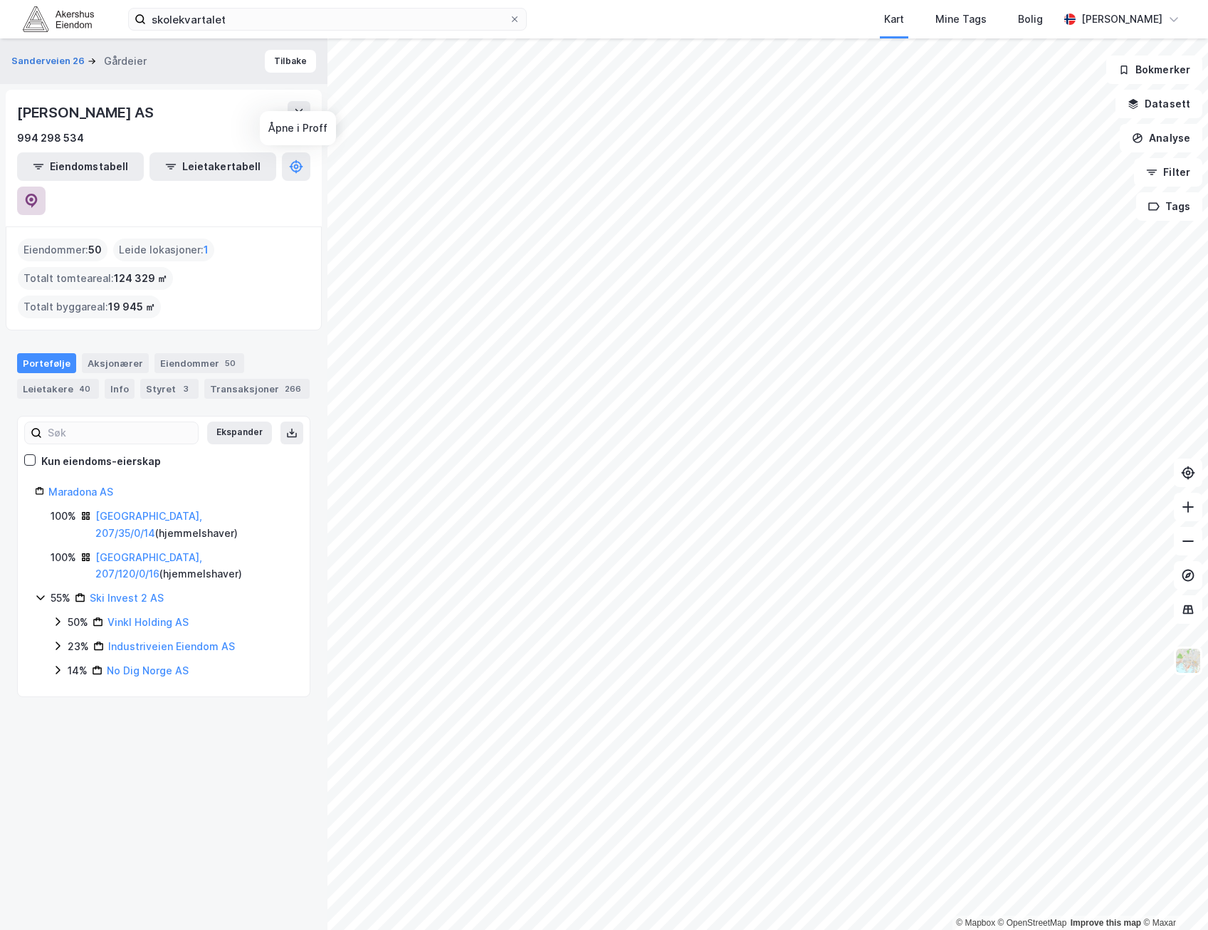
click at [38, 194] on icon at bounding box center [32, 201] width 12 height 14
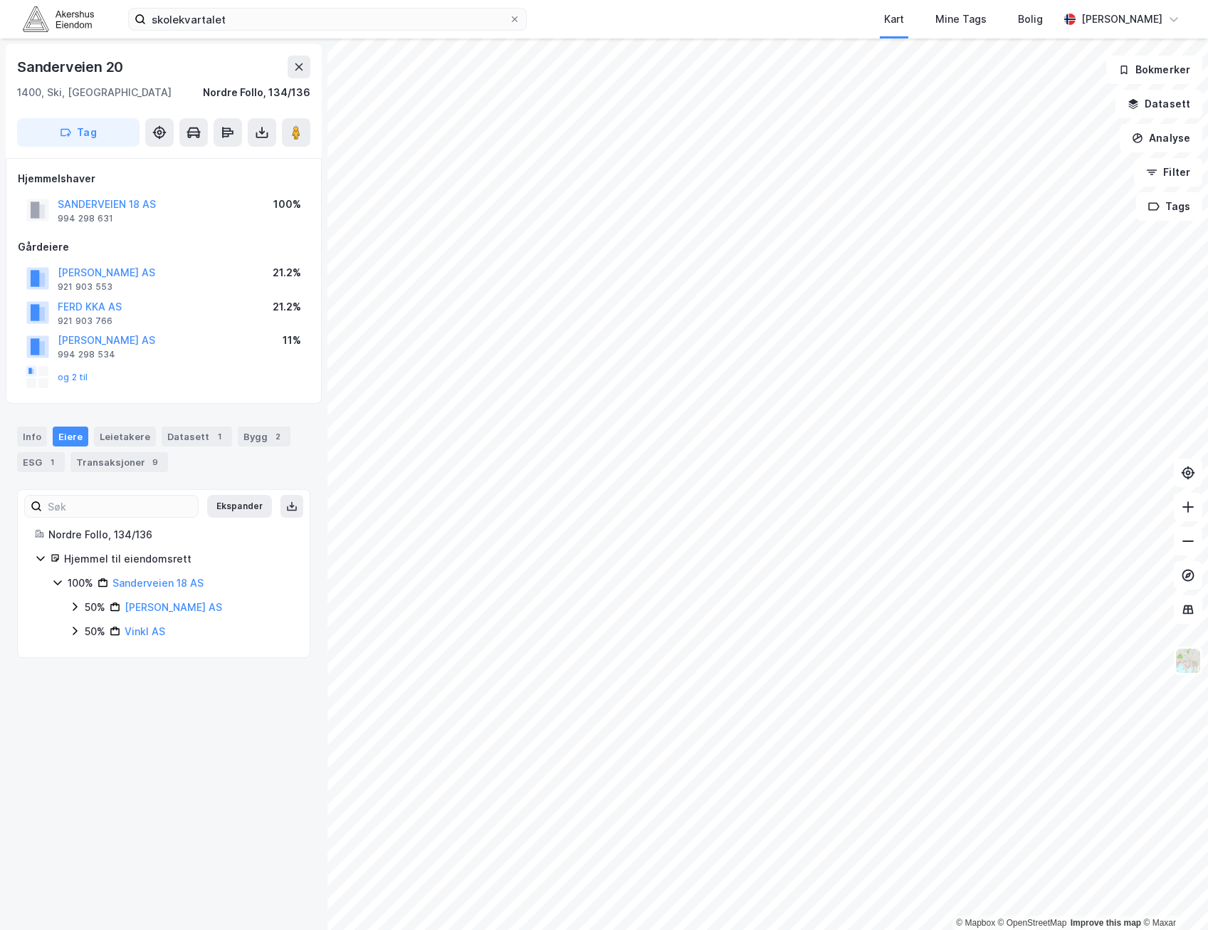
click at [104, 70] on div "Sanderveien 20" at bounding box center [71, 67] width 109 height 23
copy div "Sanderveien 20"
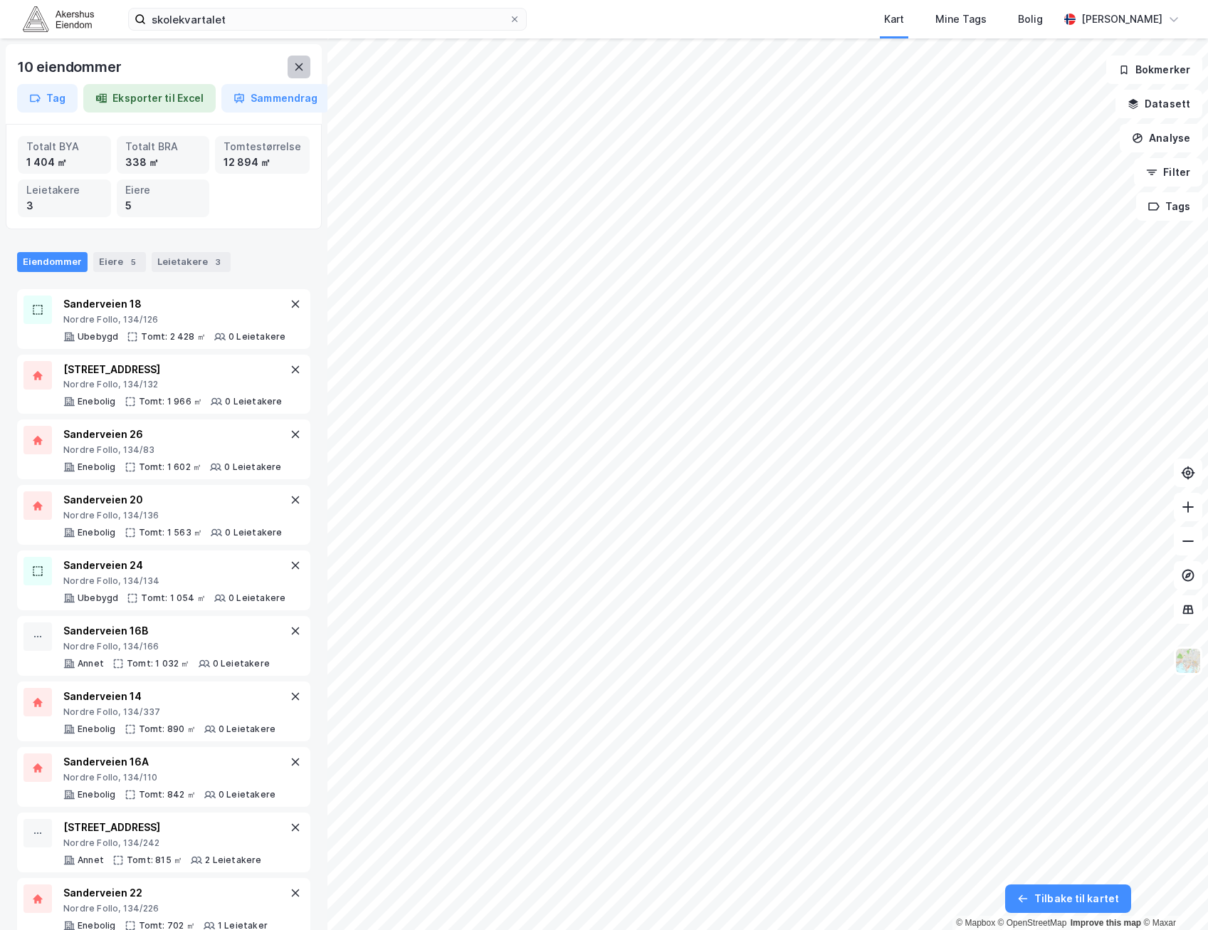
click at [308, 73] on button at bounding box center [299, 67] width 23 height 23
